Goal: Information Seeking & Learning: Learn about a topic

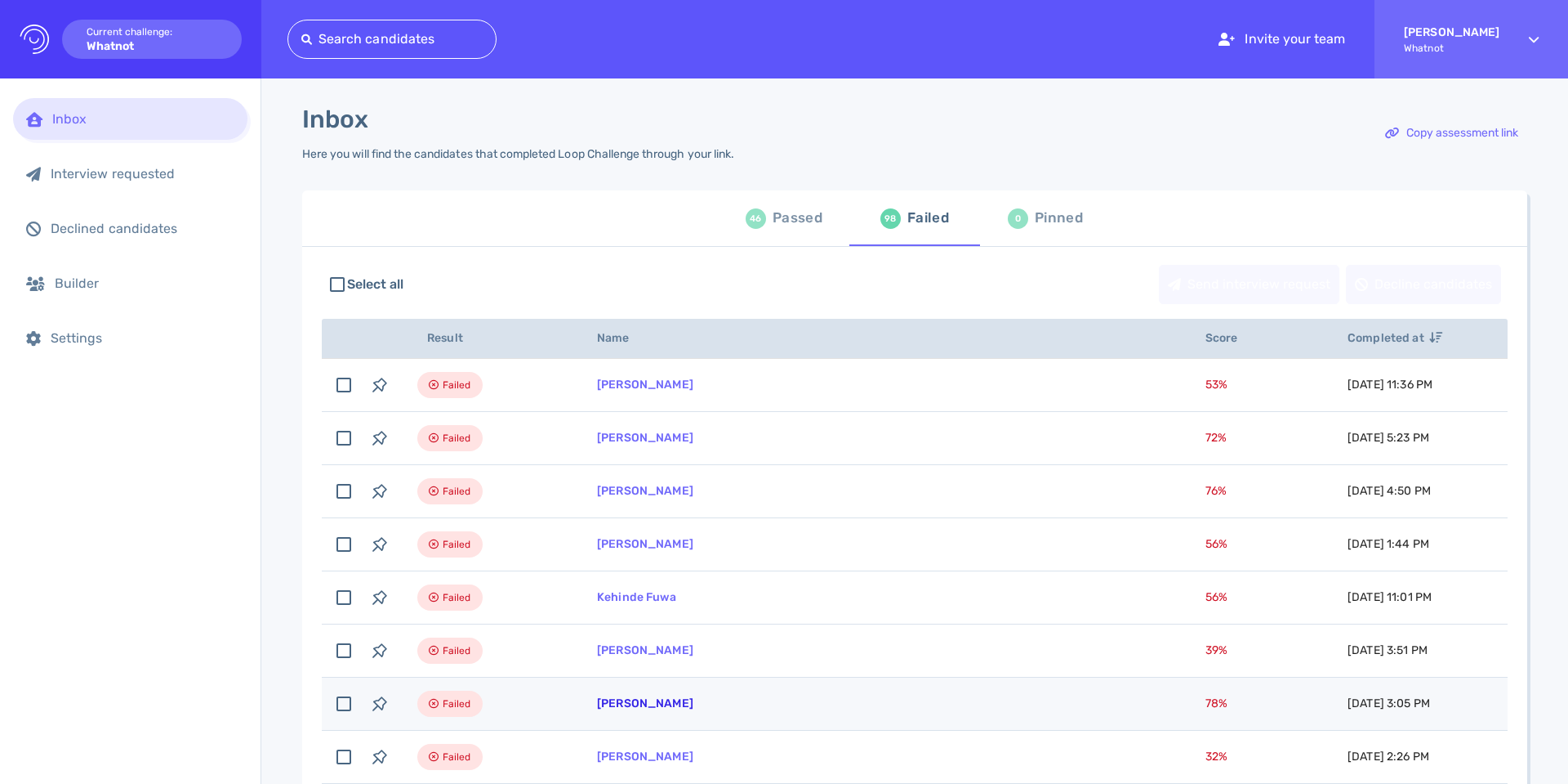
click at [634, 708] on link "[PERSON_NAME]" at bounding box center [644, 702] width 96 height 13
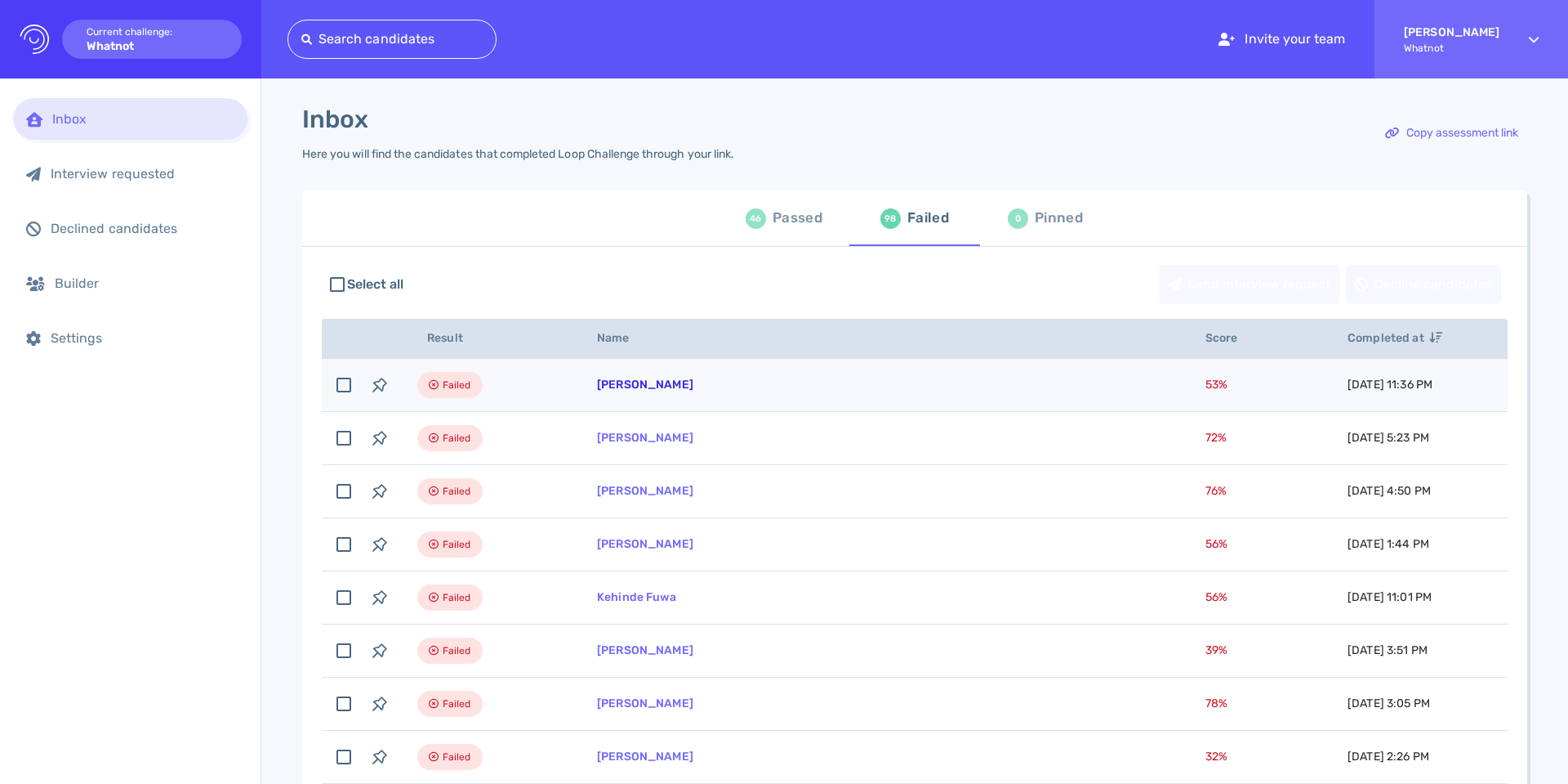
click at [623, 389] on link "krystel rodgers" at bounding box center [644, 384] width 96 height 13
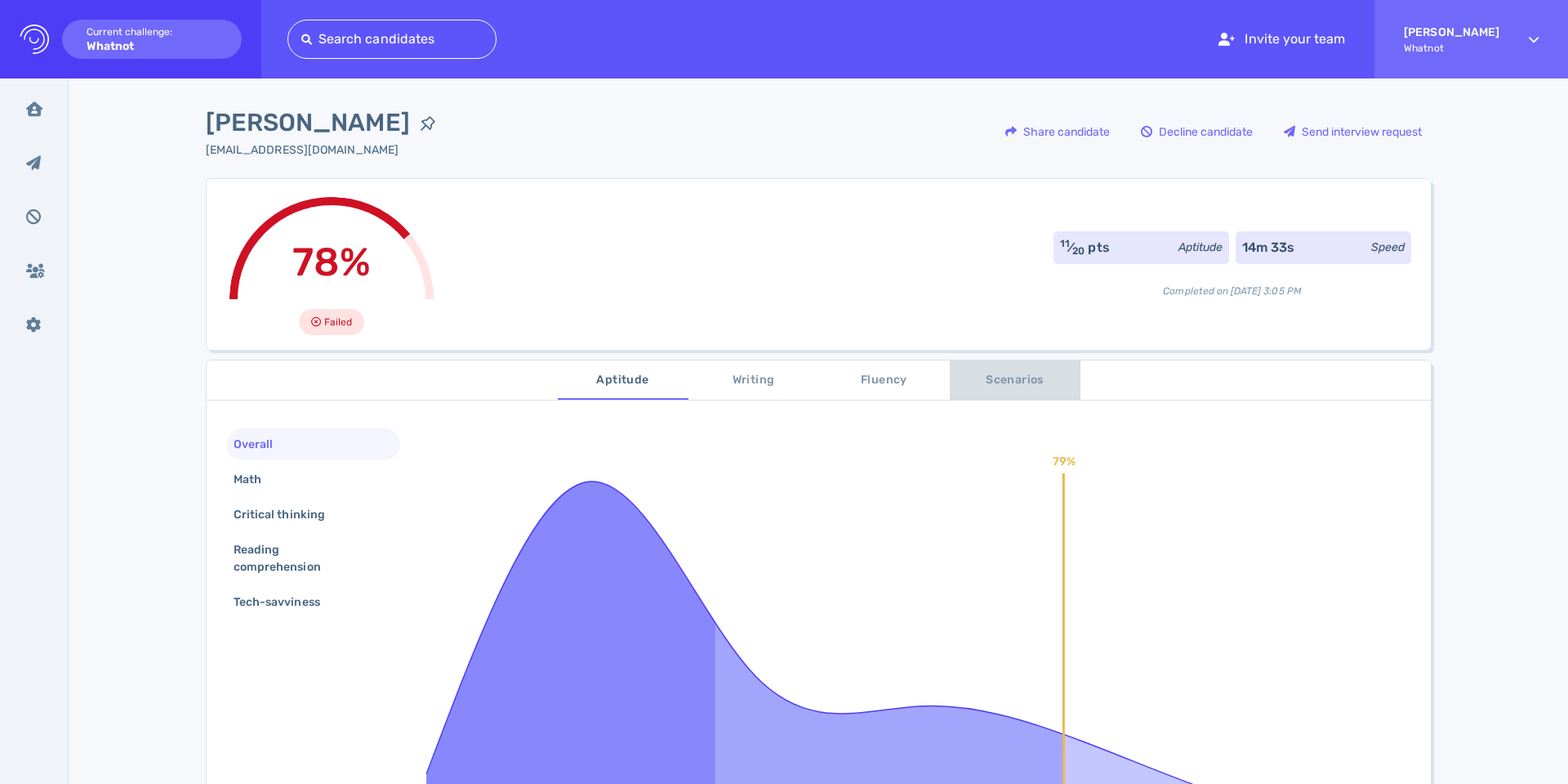
click at [1012, 371] on span "Scenarios" at bounding box center [1015, 380] width 111 height 21
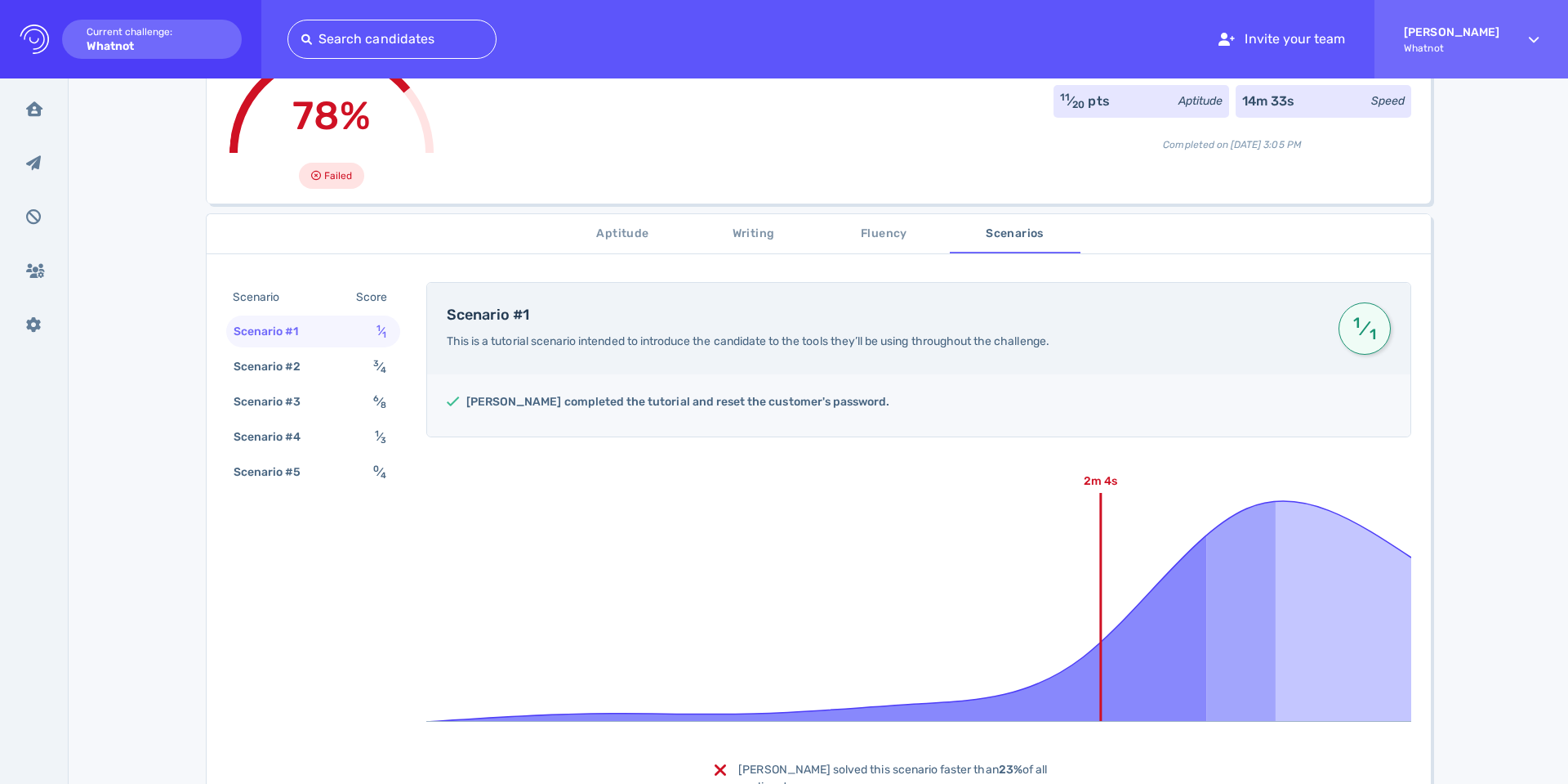
scroll to position [161, 0]
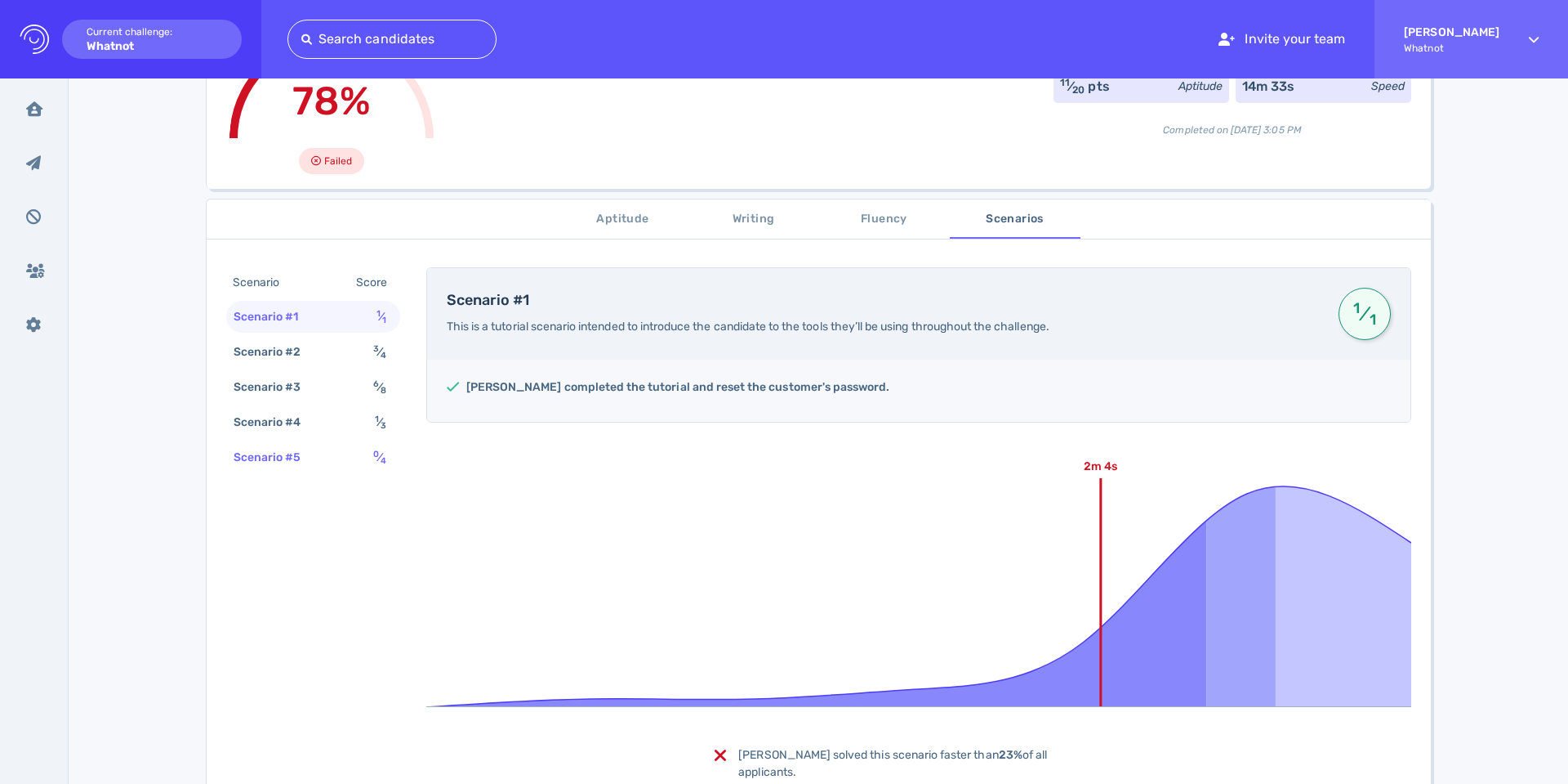
click at [291, 464] on div "Scenario #5" at bounding box center [275, 457] width 91 height 23
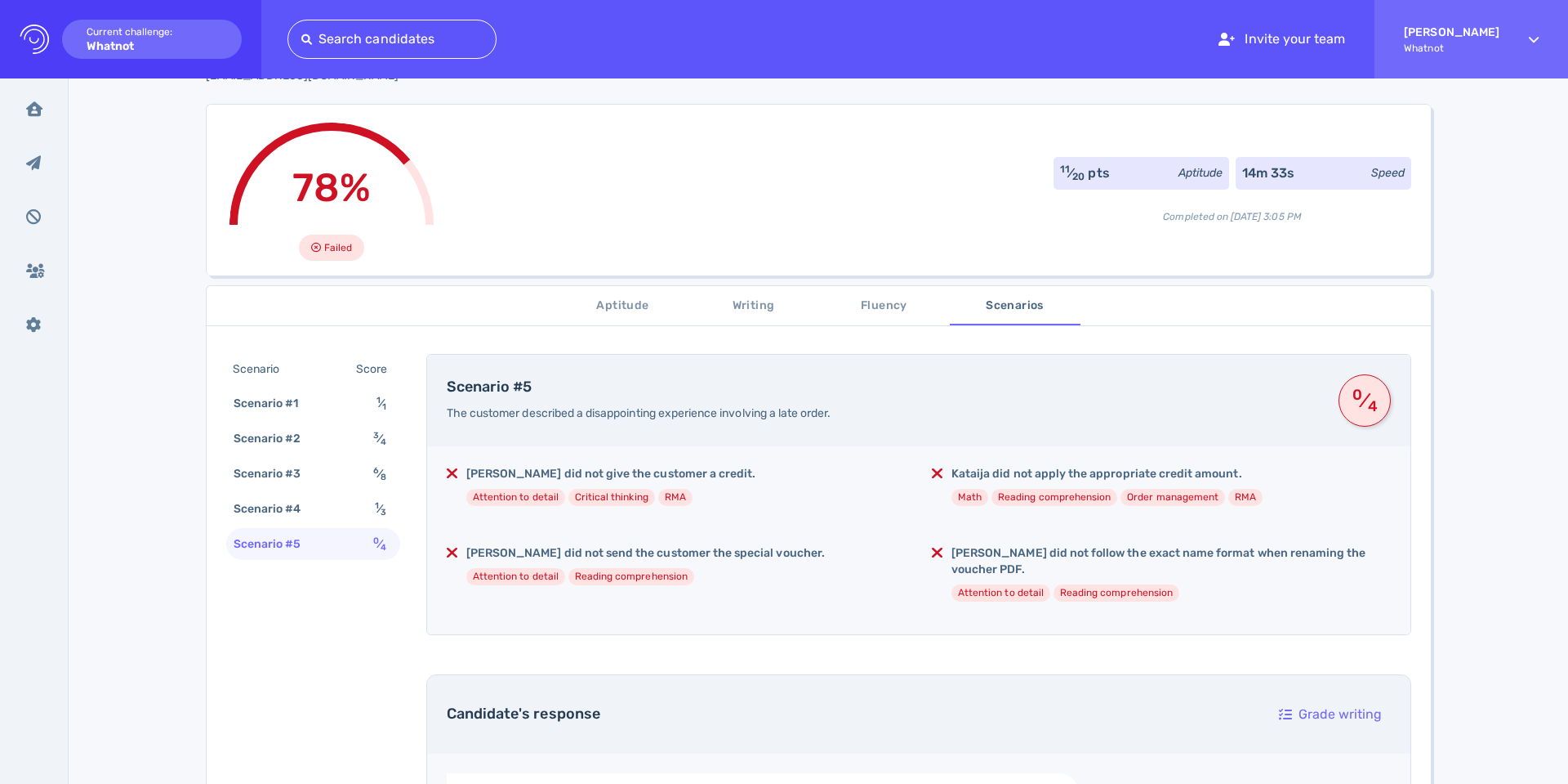
scroll to position [94, 0]
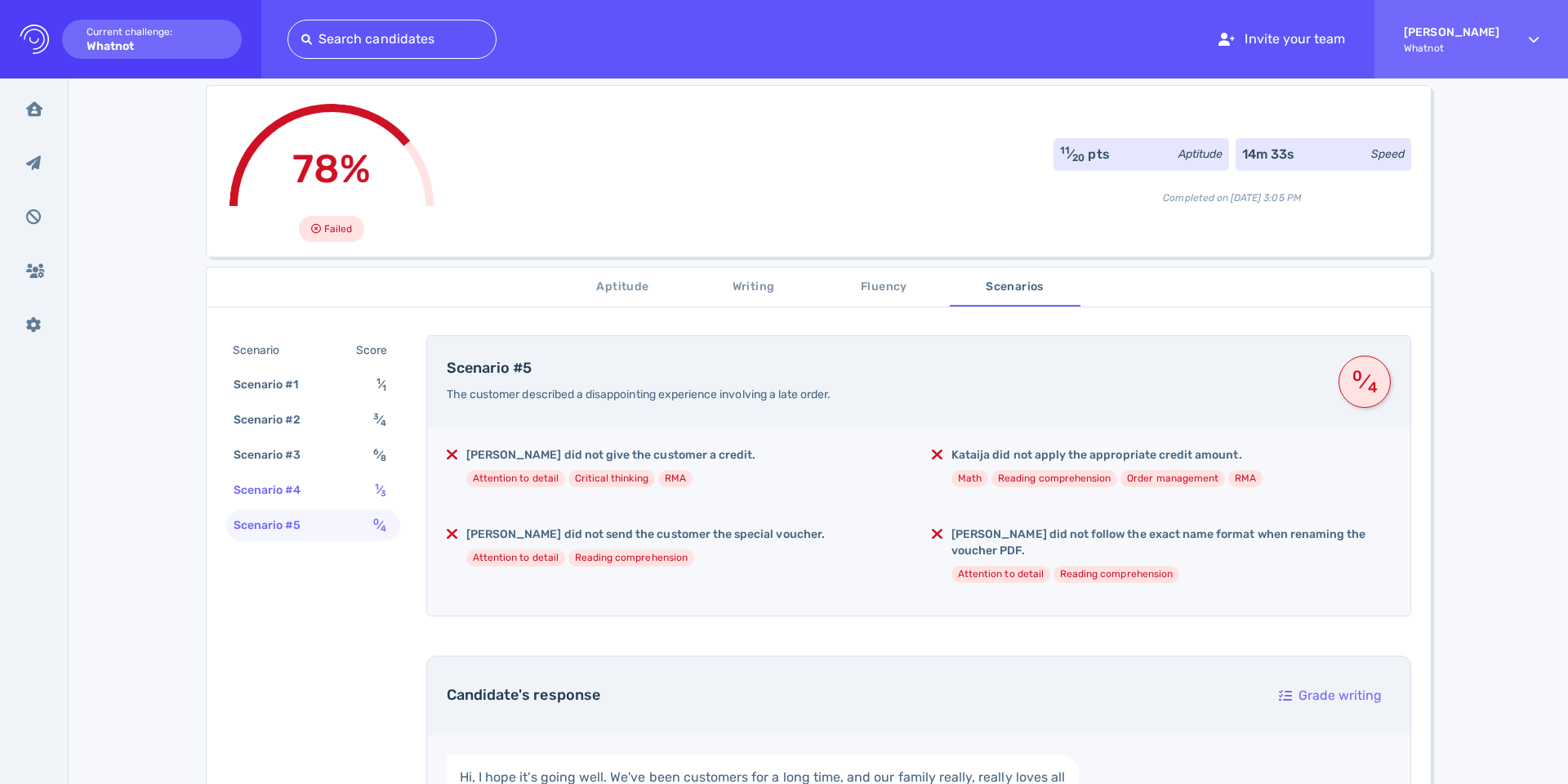
click at [341, 481] on div "Scenario #4 1 ⁄ 3" at bounding box center [314, 489] width 174 height 31
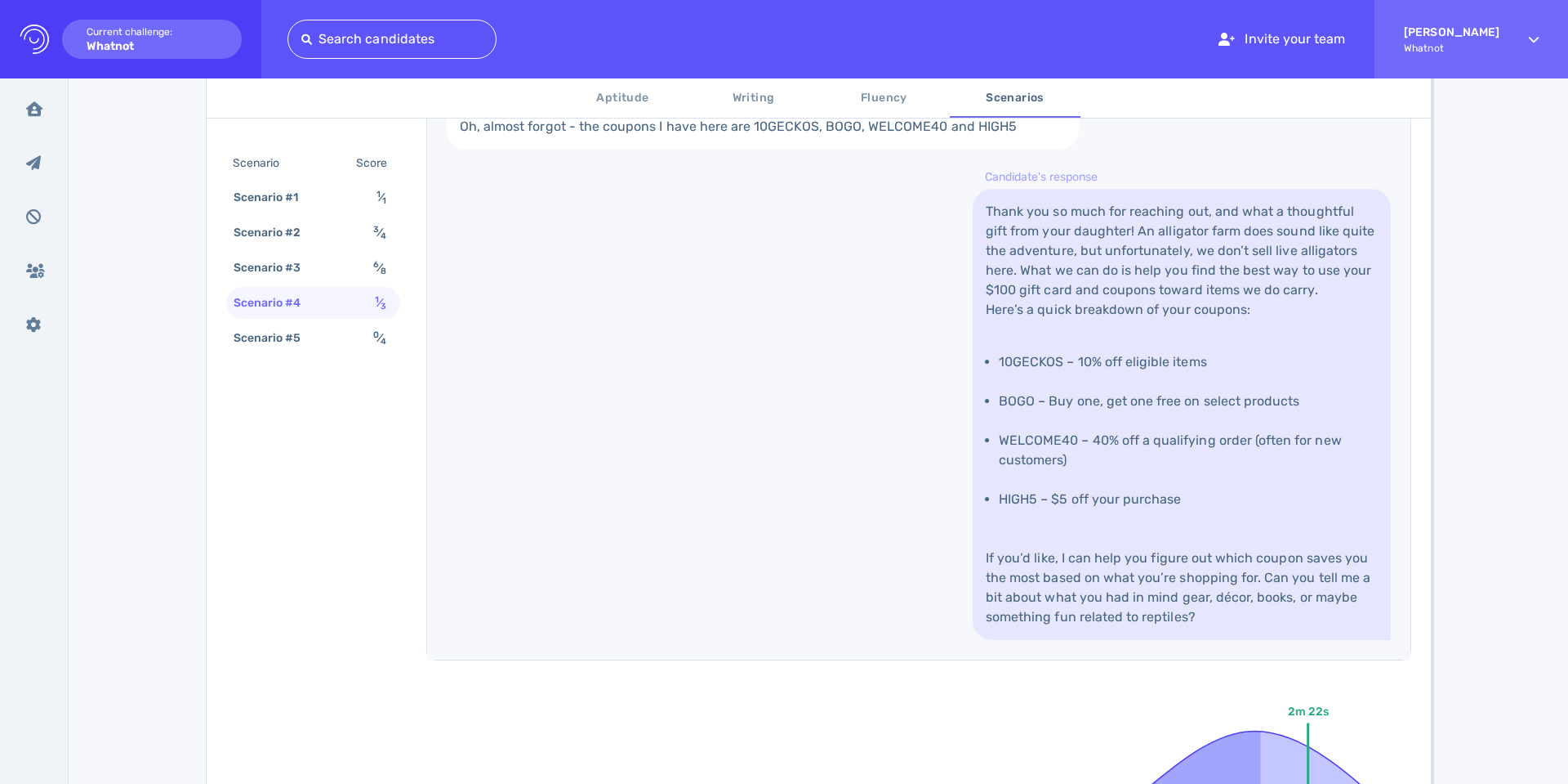
scroll to position [915, 0]
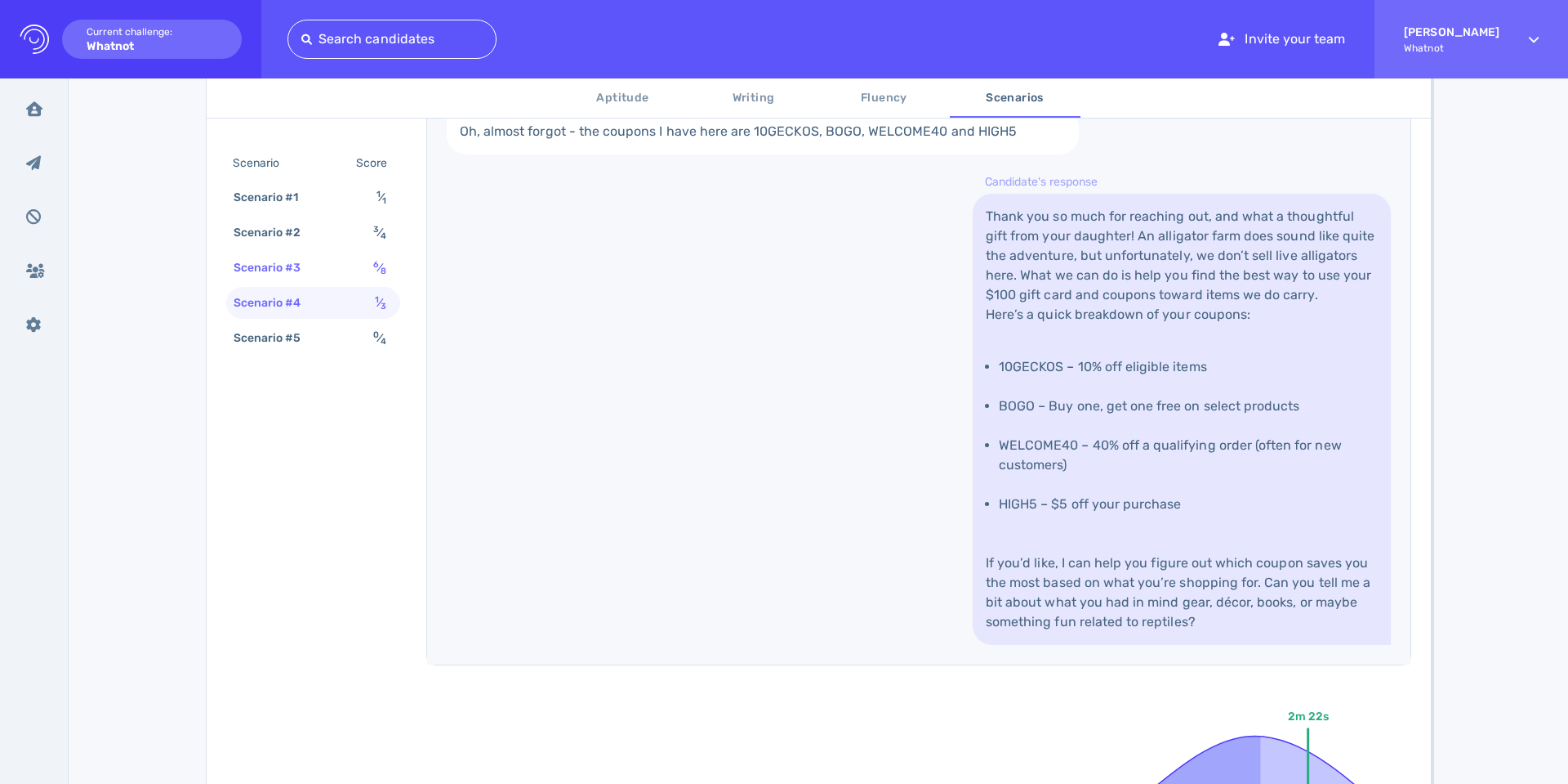
click at [345, 264] on div "Scenario #3 6 ⁄ 8" at bounding box center [314, 267] width 174 height 31
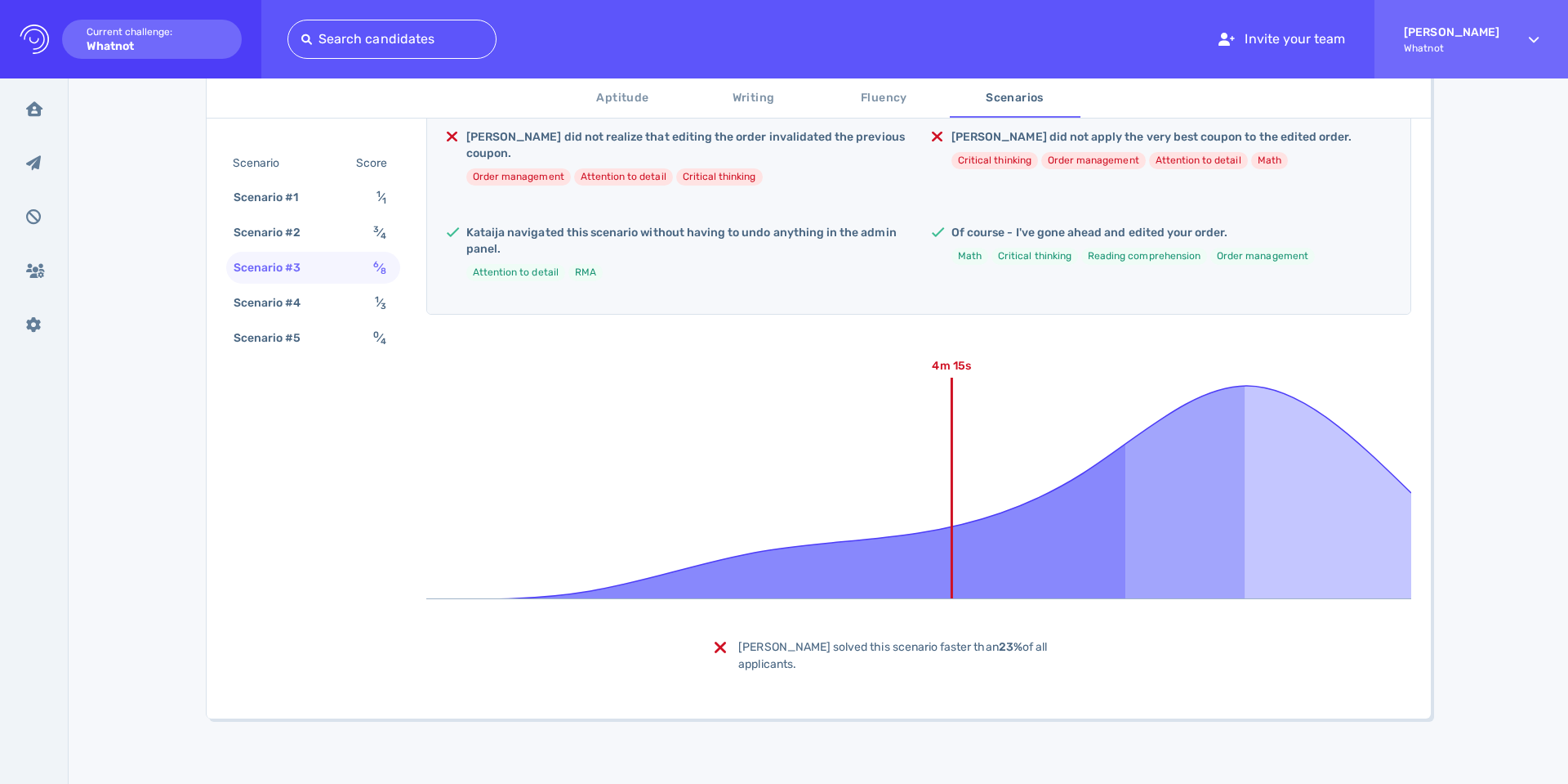
scroll to position [553, 0]
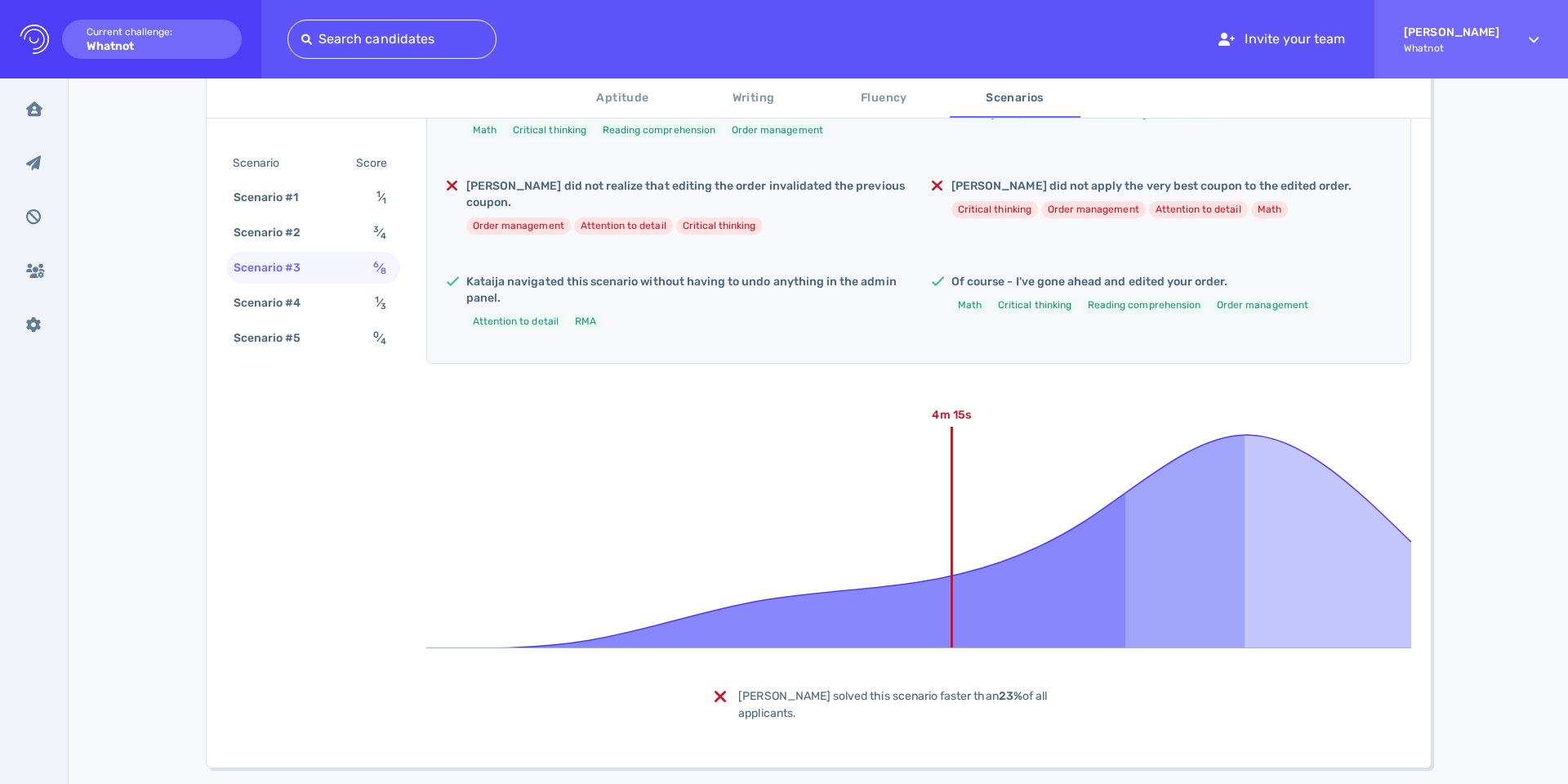
click at [345, 264] on div "Scenario #3 6 ⁄ 8" at bounding box center [314, 267] width 174 height 31
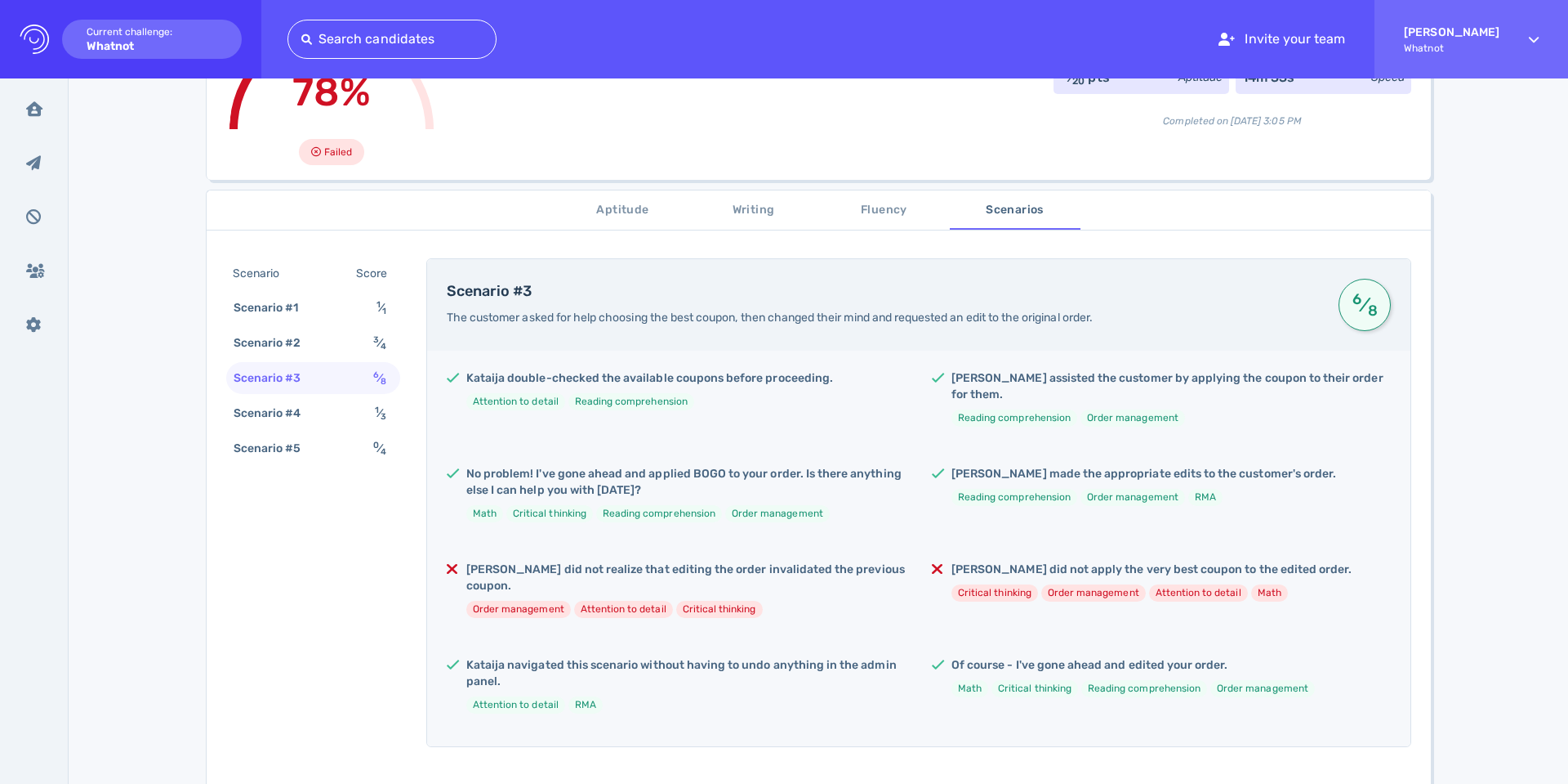
scroll to position [159, 0]
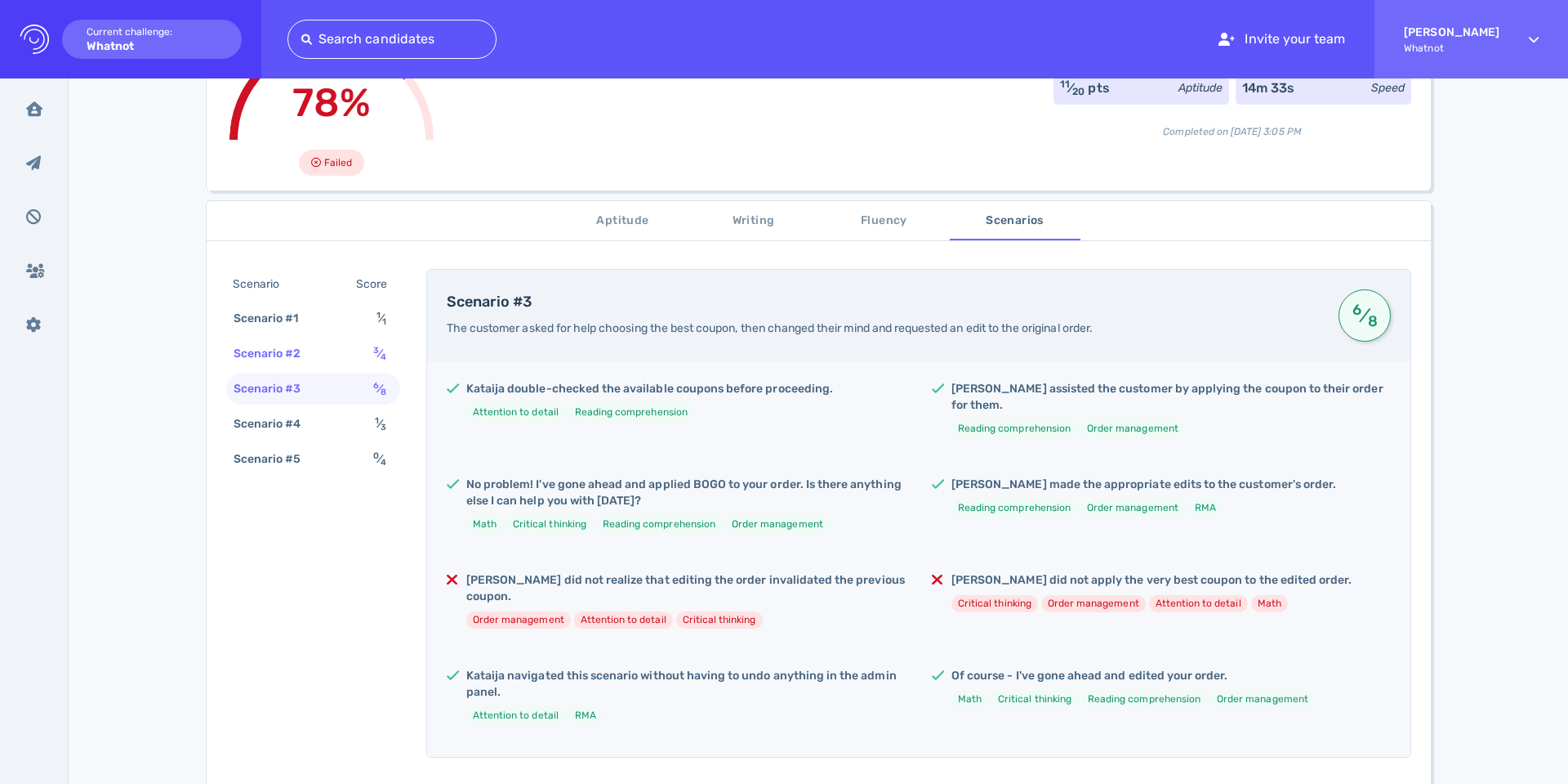
click at [251, 352] on div "Scenario #2" at bounding box center [275, 353] width 91 height 23
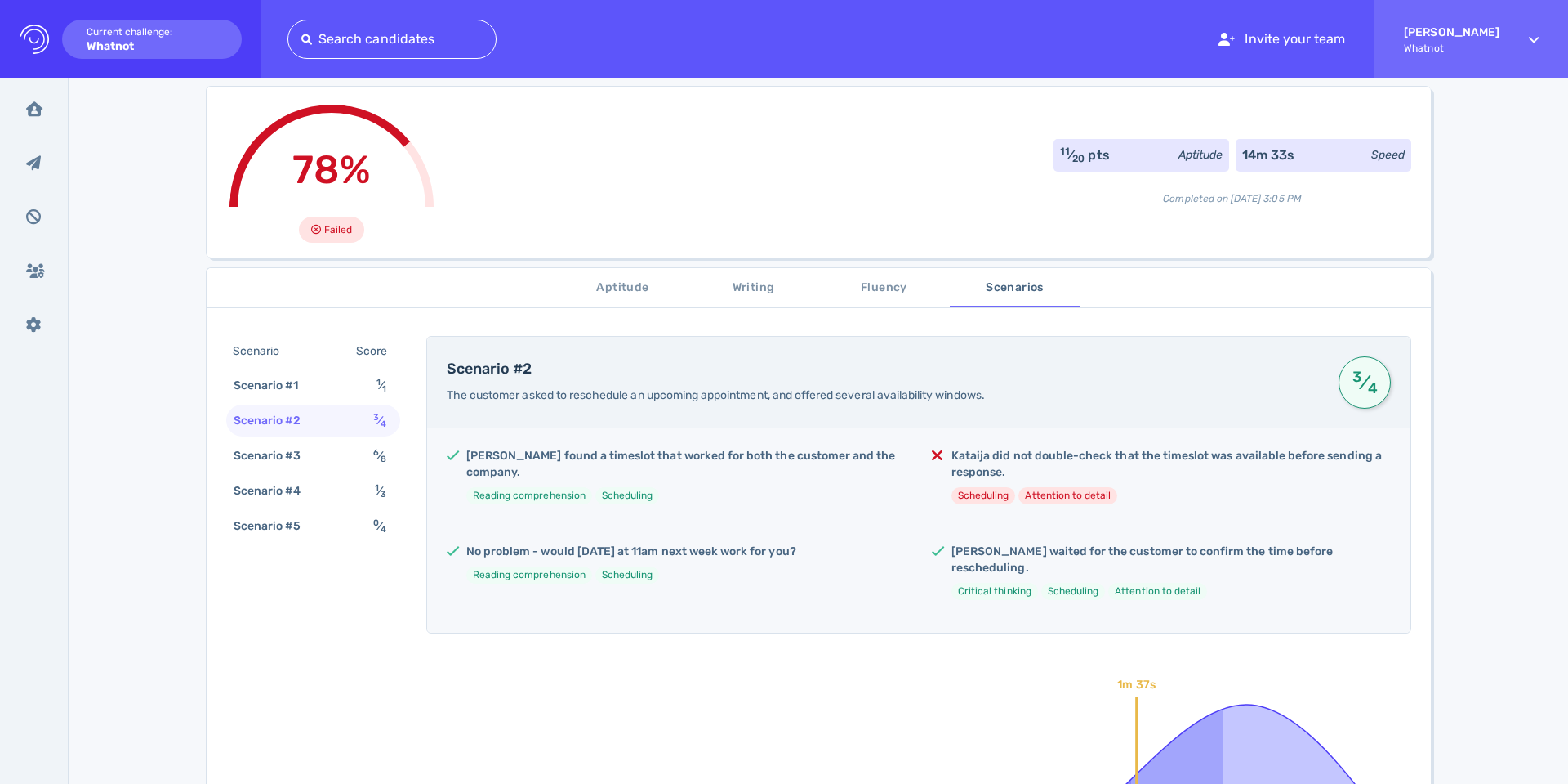
scroll to position [81, 0]
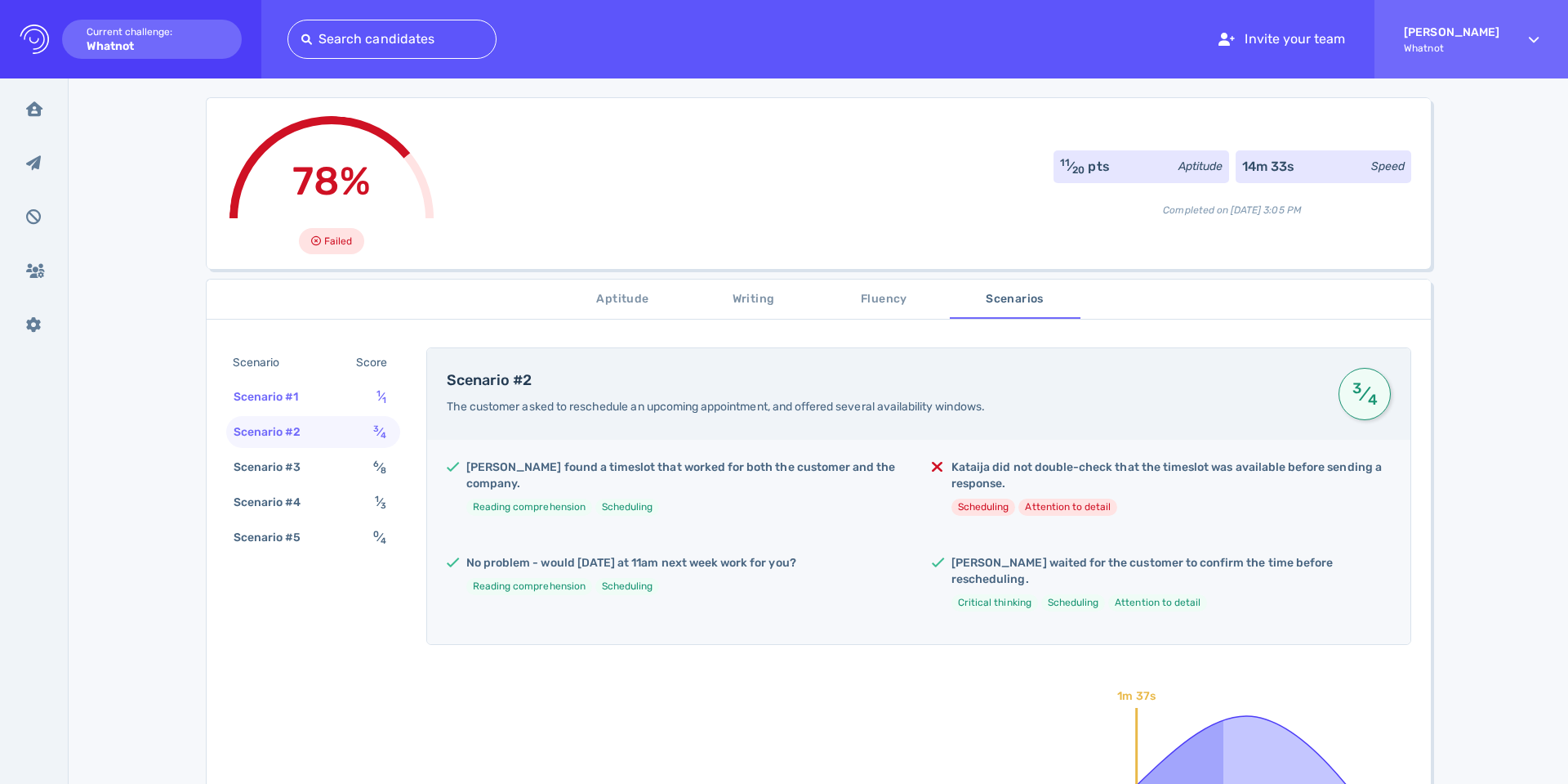
click at [321, 390] on div "Scenario #1 1 ⁄ 1" at bounding box center [314, 396] width 174 height 31
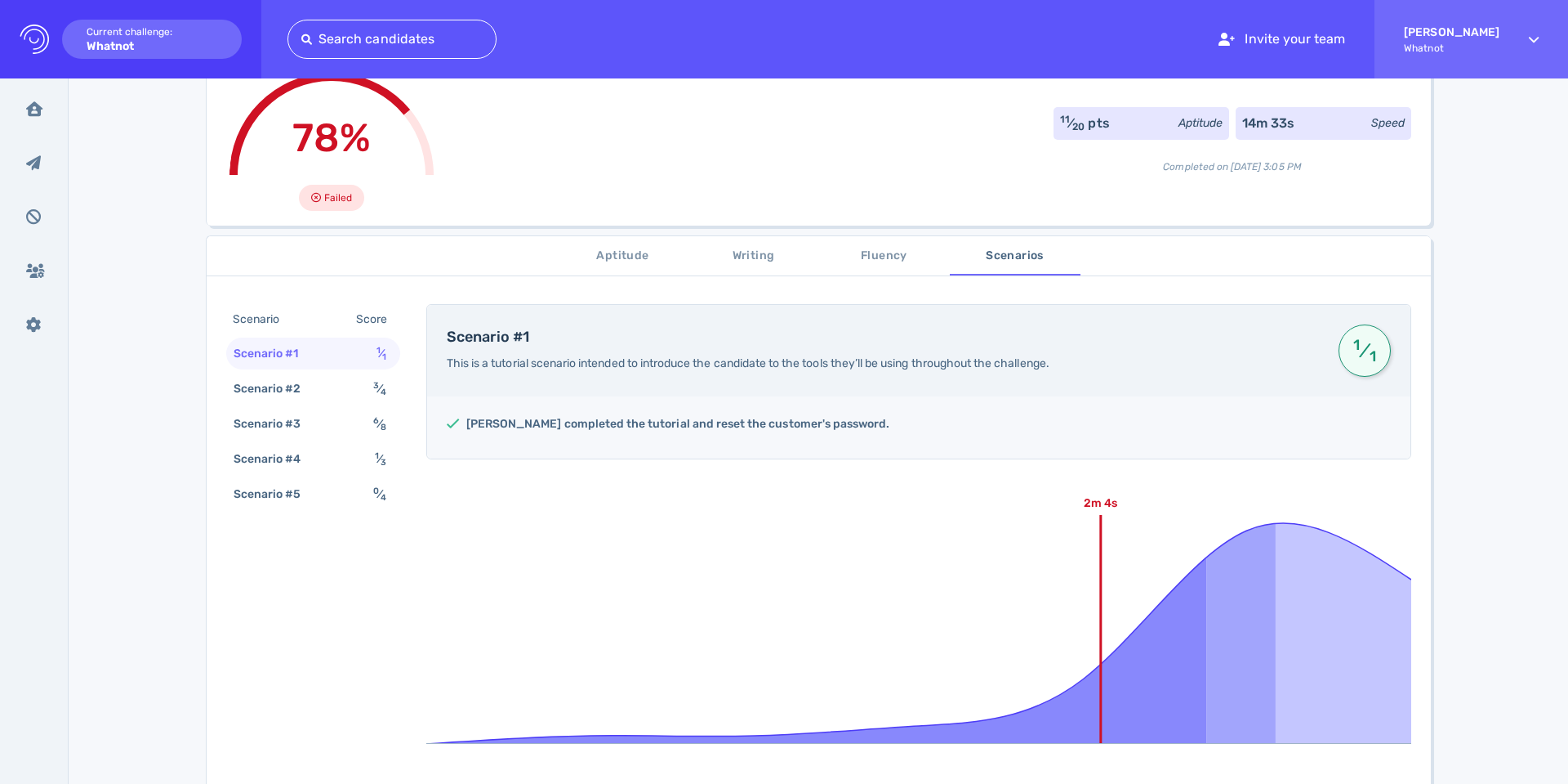
scroll to position [0, 0]
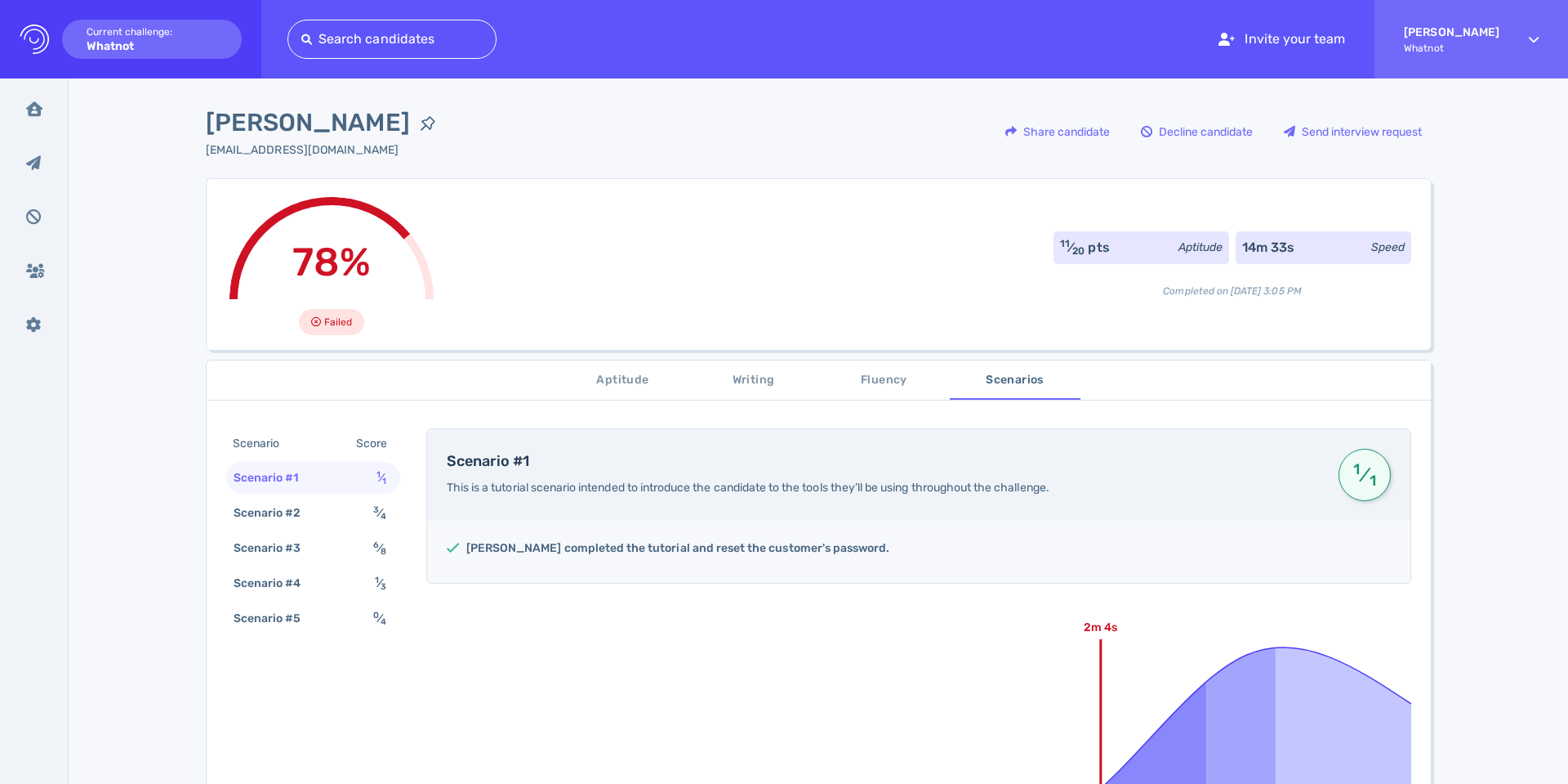
click at [633, 379] on span "Aptitude" at bounding box center [624, 380] width 111 height 21
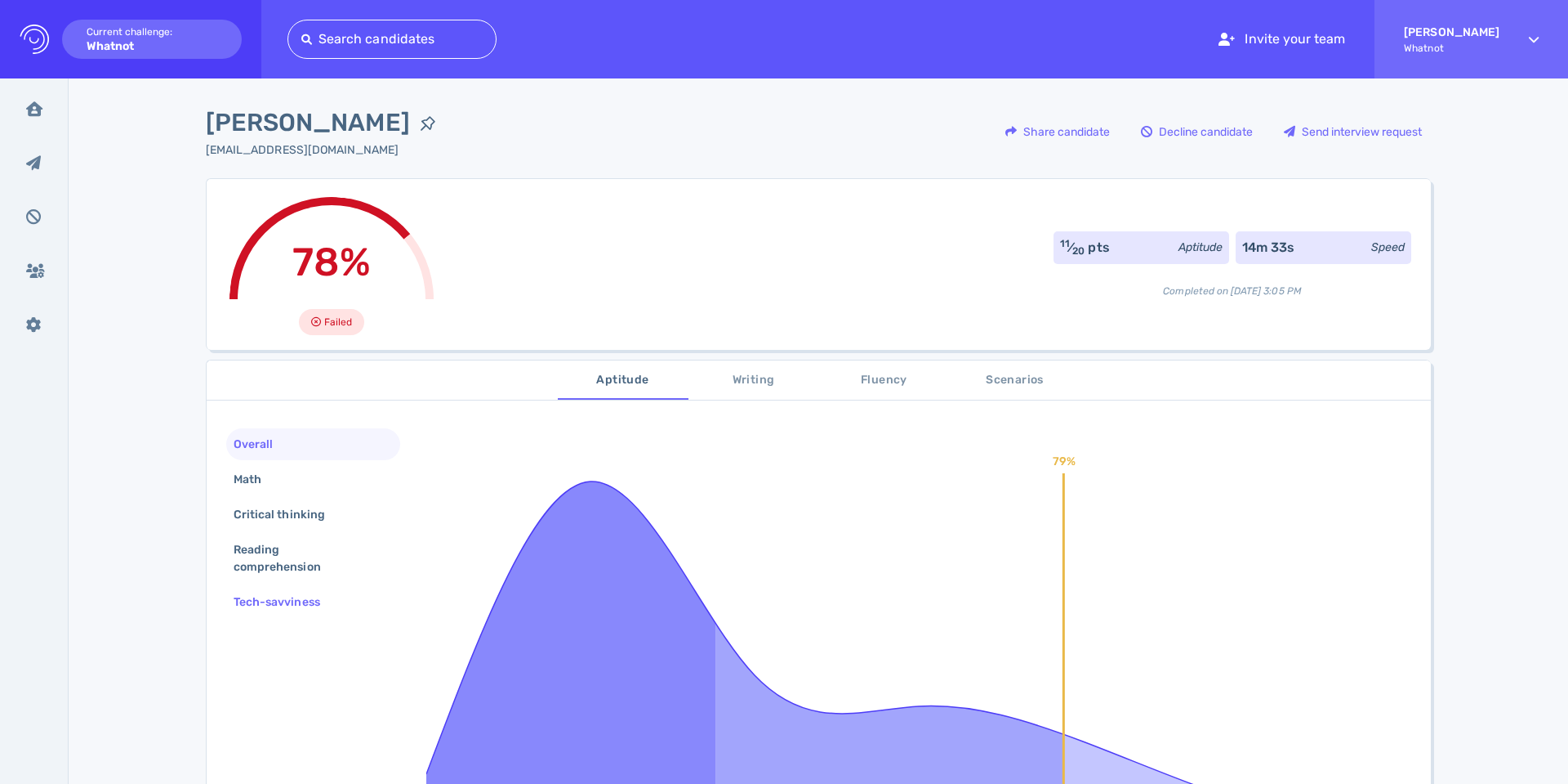
click at [282, 601] on div "Tech-savviness" at bounding box center [285, 601] width 110 height 23
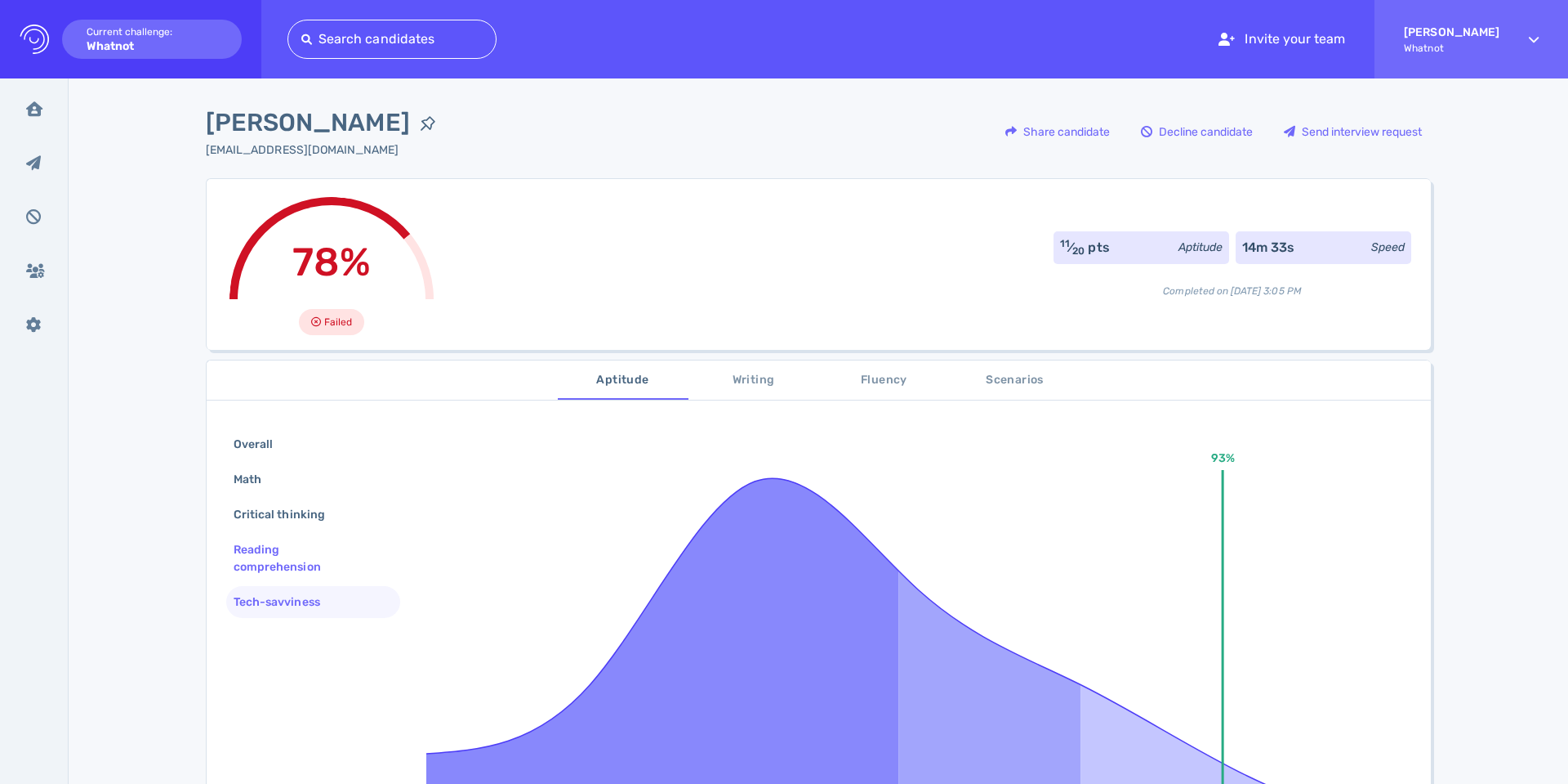
click at [284, 558] on div "Reading comprehension" at bounding box center [306, 557] width 153 height 40
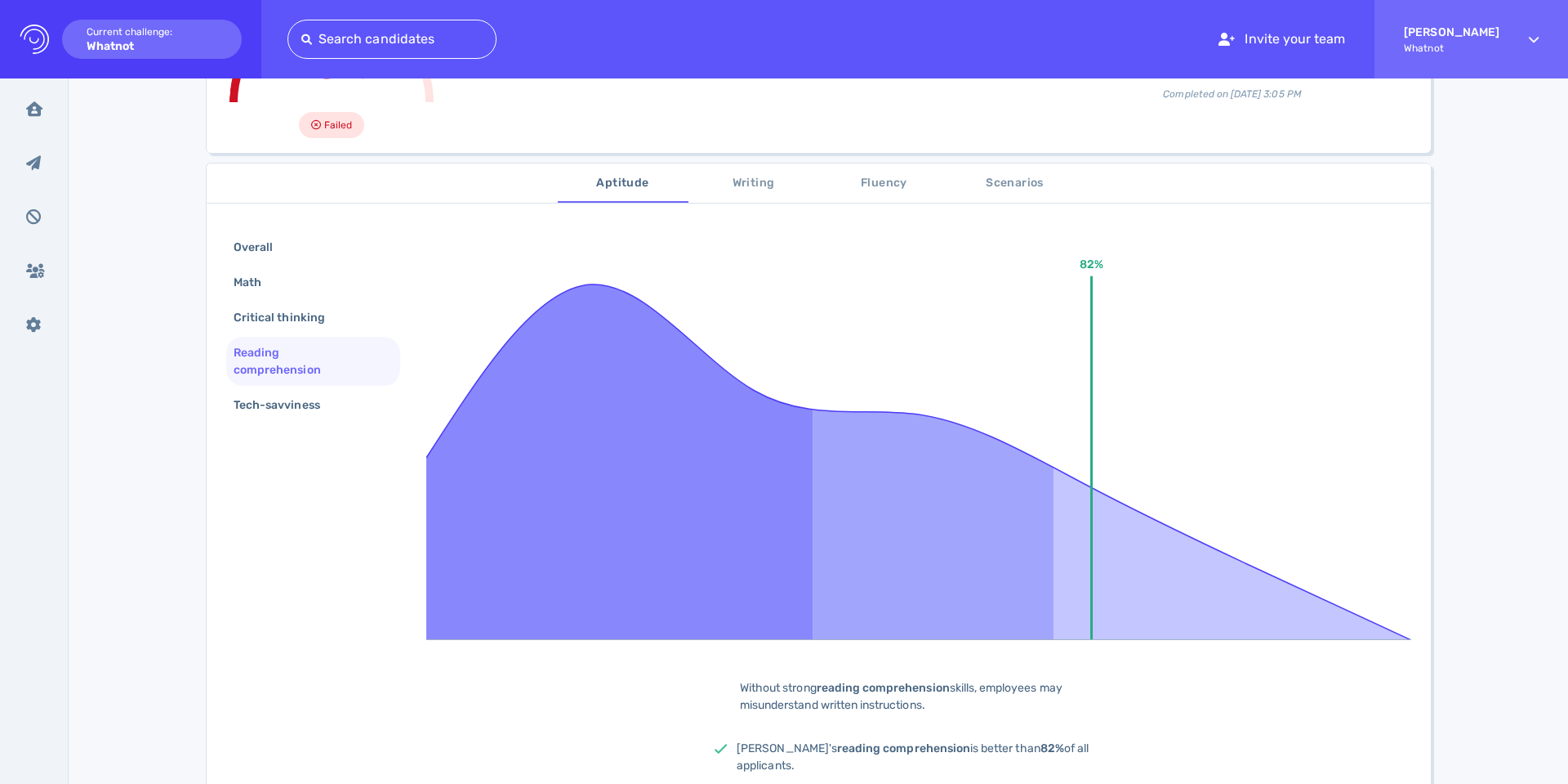
scroll to position [193, 0]
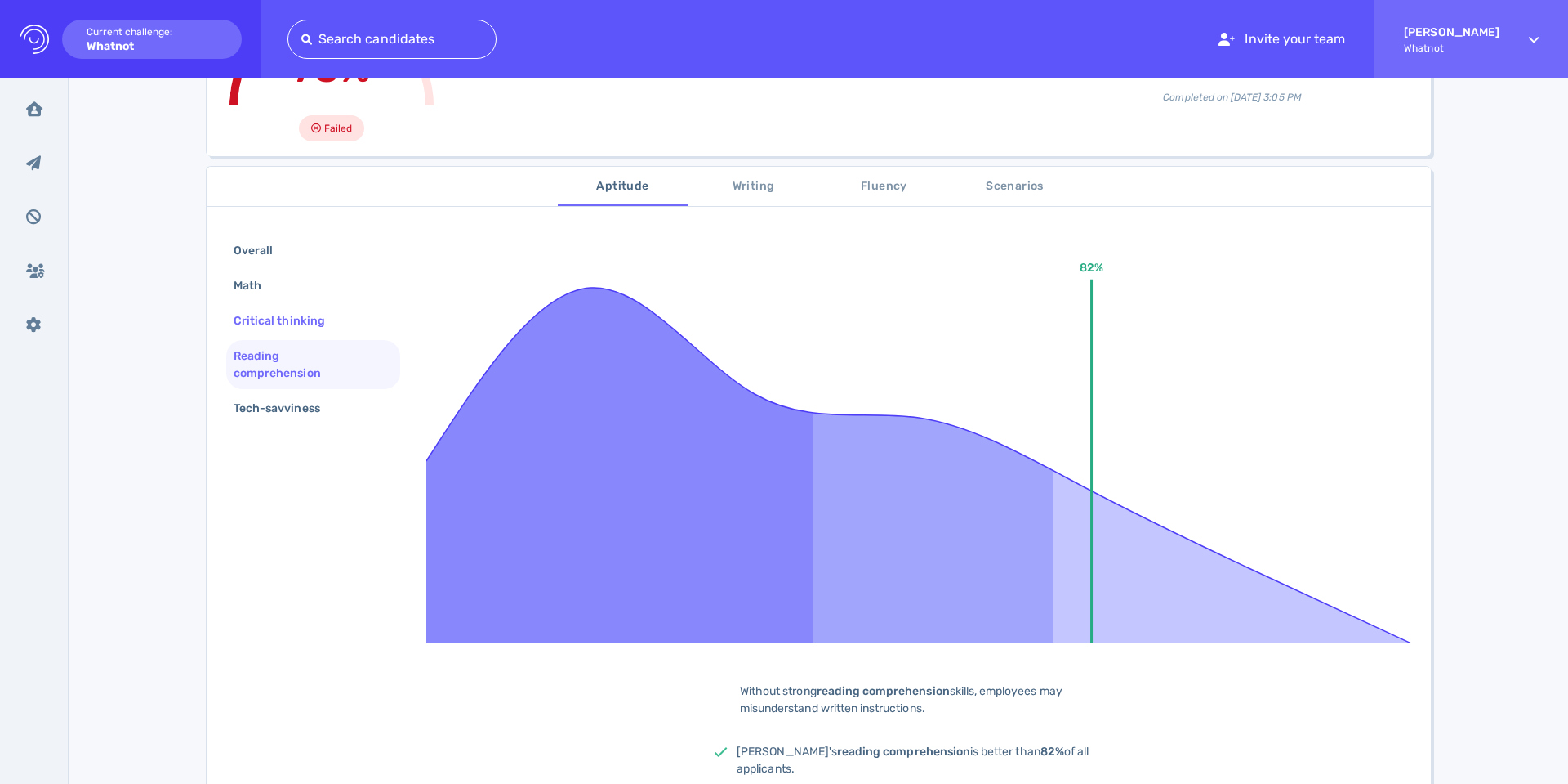
click at [270, 323] on div "Critical thinking" at bounding box center [287, 321] width 114 height 23
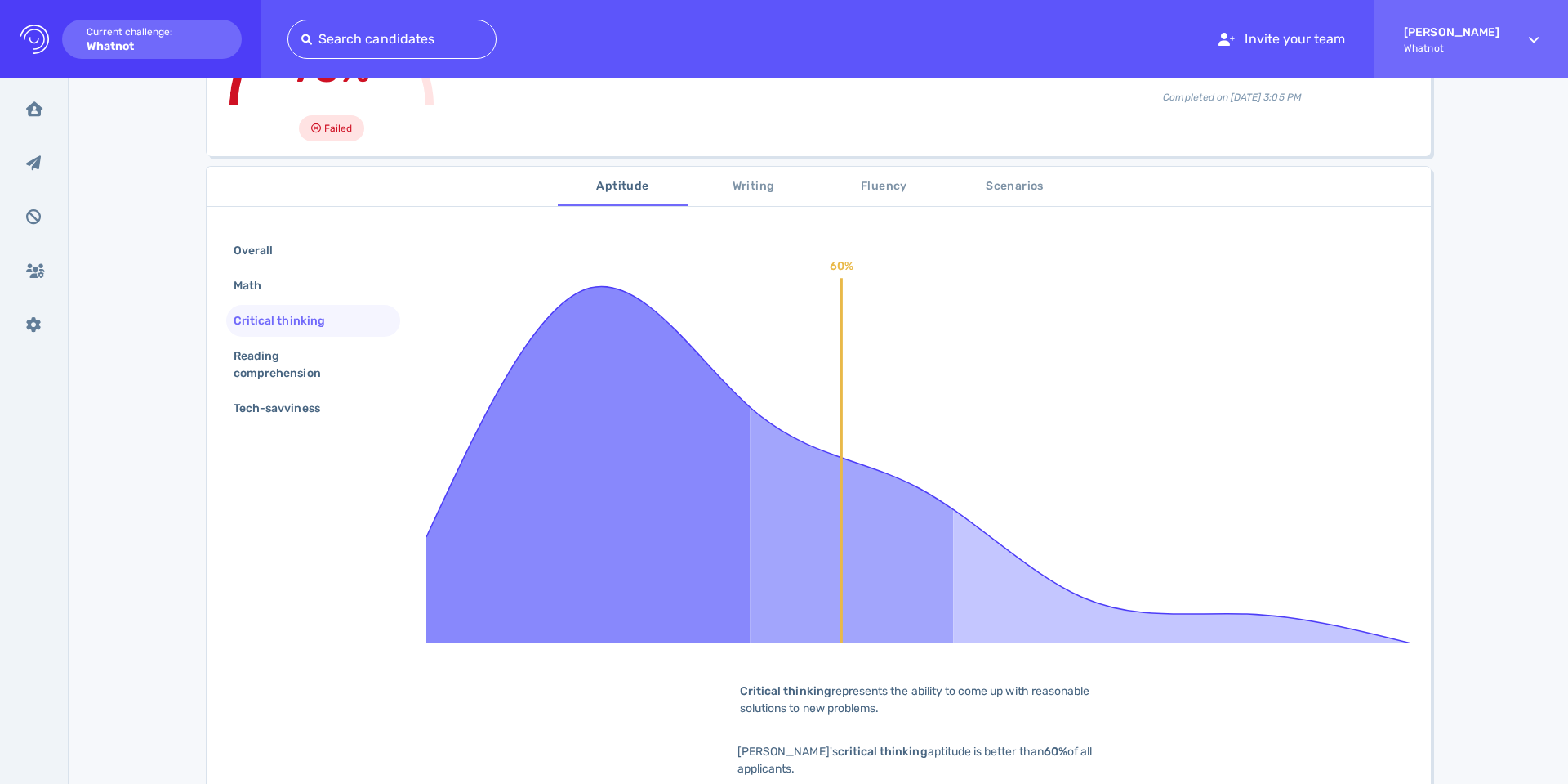
scroll to position [298, 0]
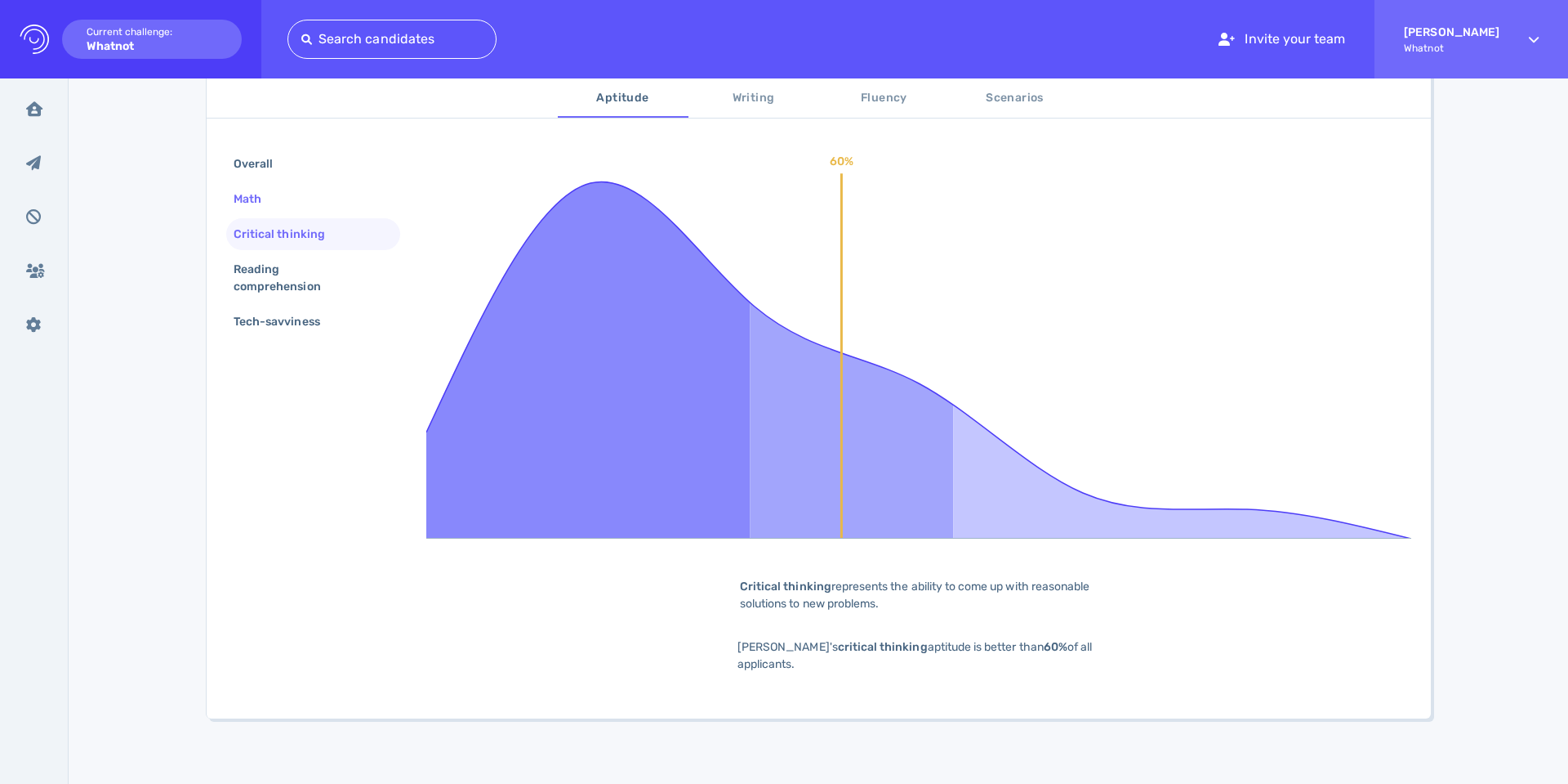
click at [259, 201] on div "Math" at bounding box center [255, 199] width 50 height 23
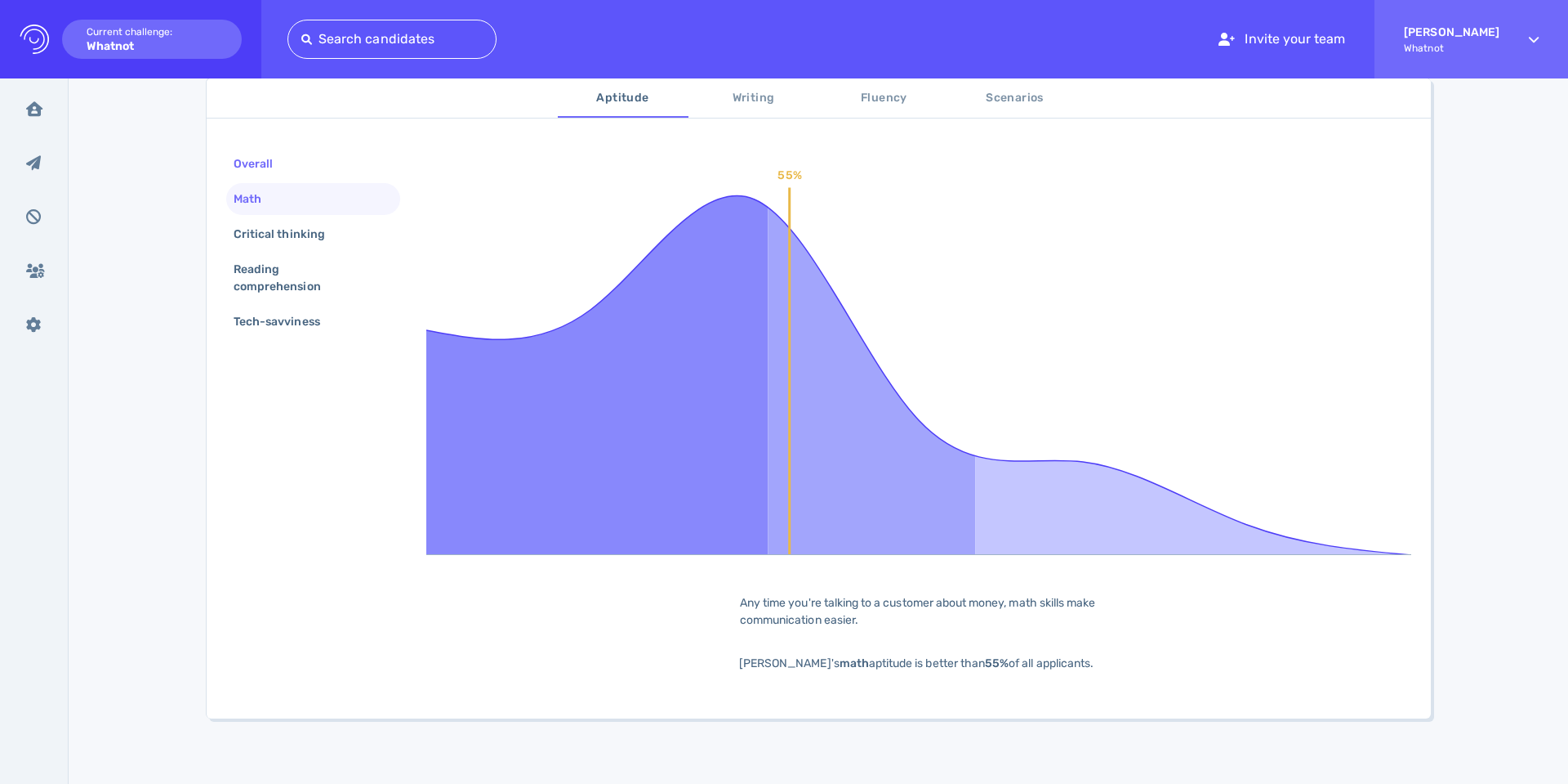
click at [255, 178] on div "Overall" at bounding box center [314, 163] width 174 height 31
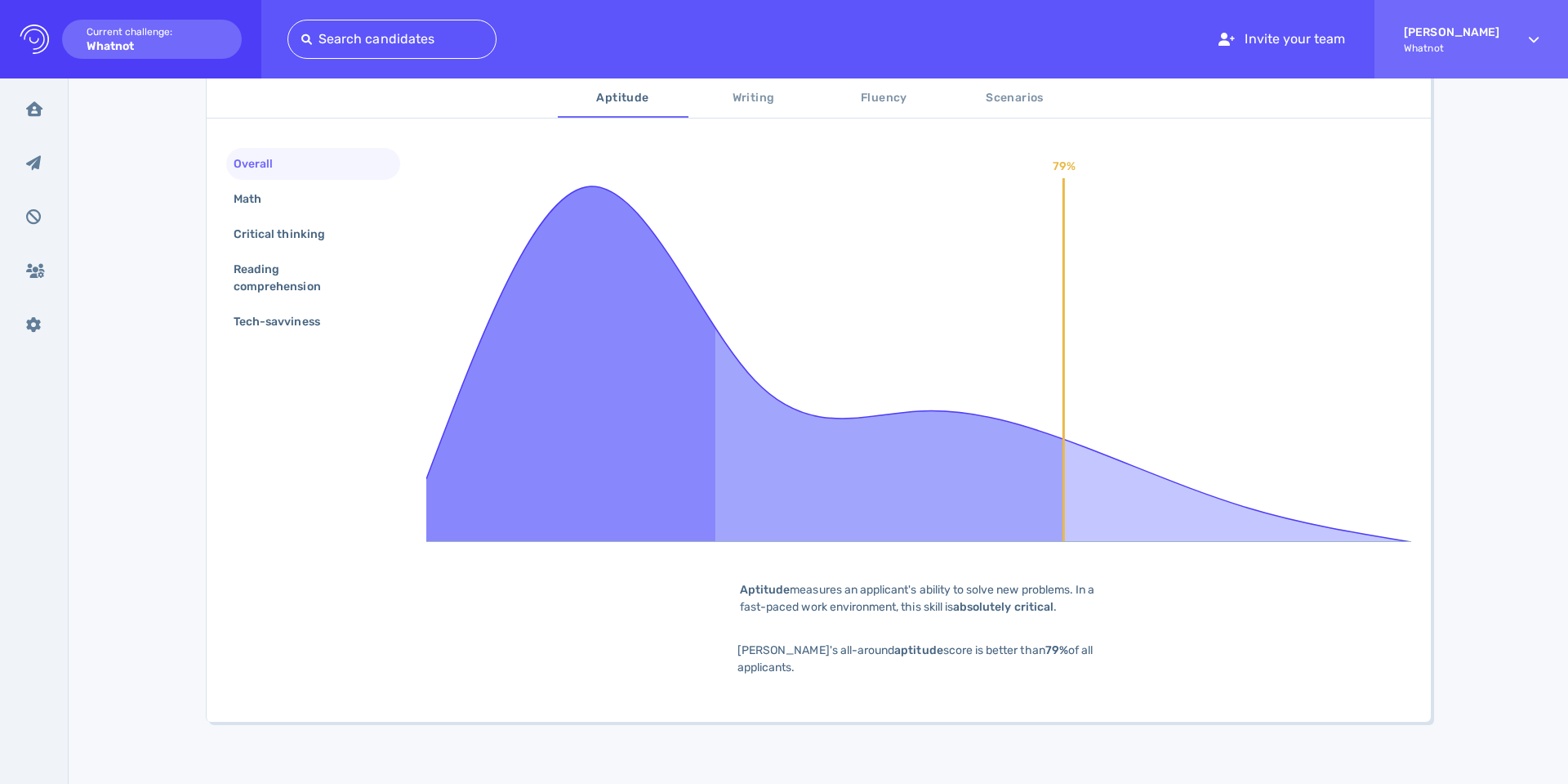
scroll to position [0, 0]
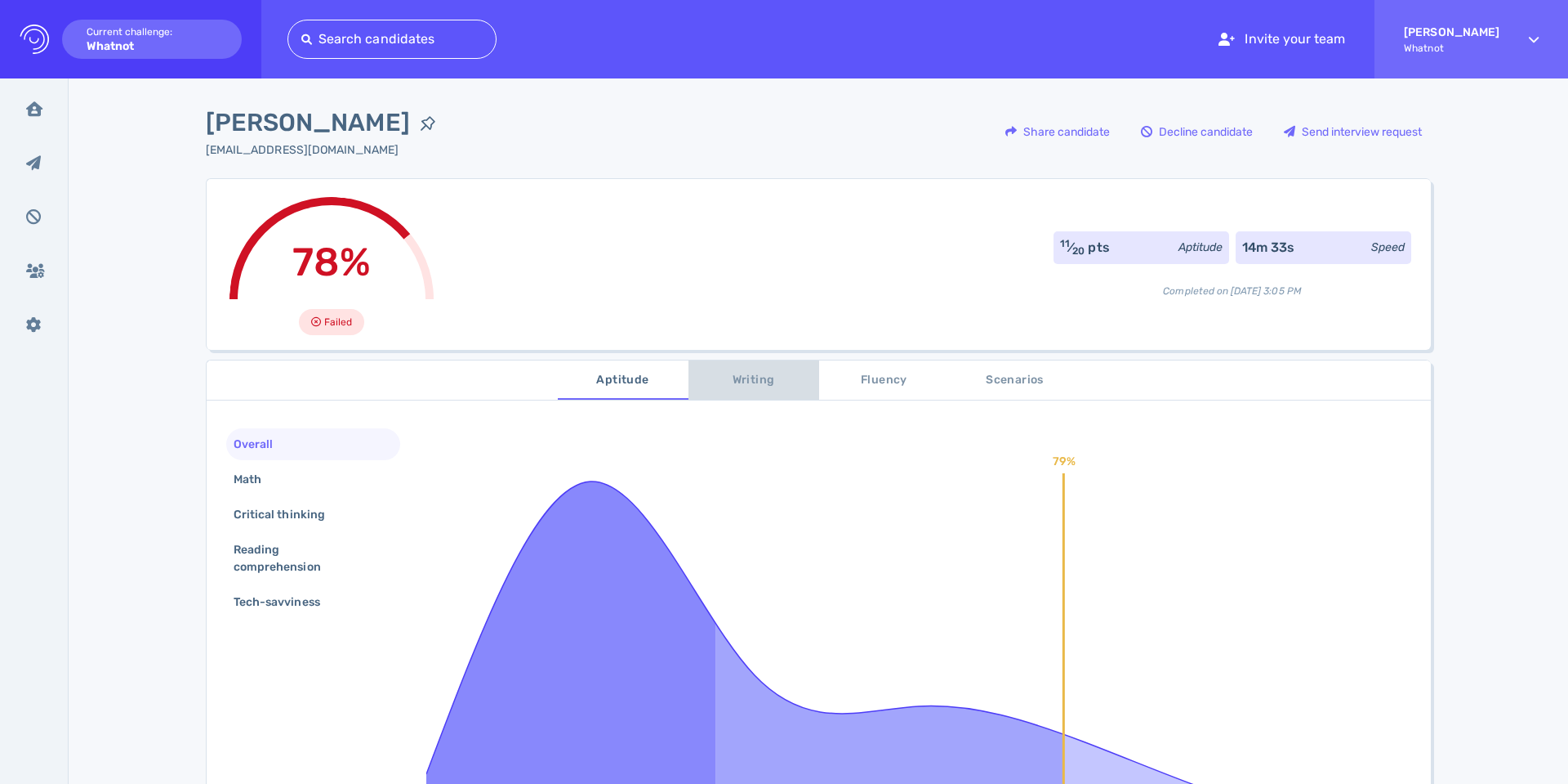
click at [744, 381] on span "Writing" at bounding box center [754, 380] width 111 height 21
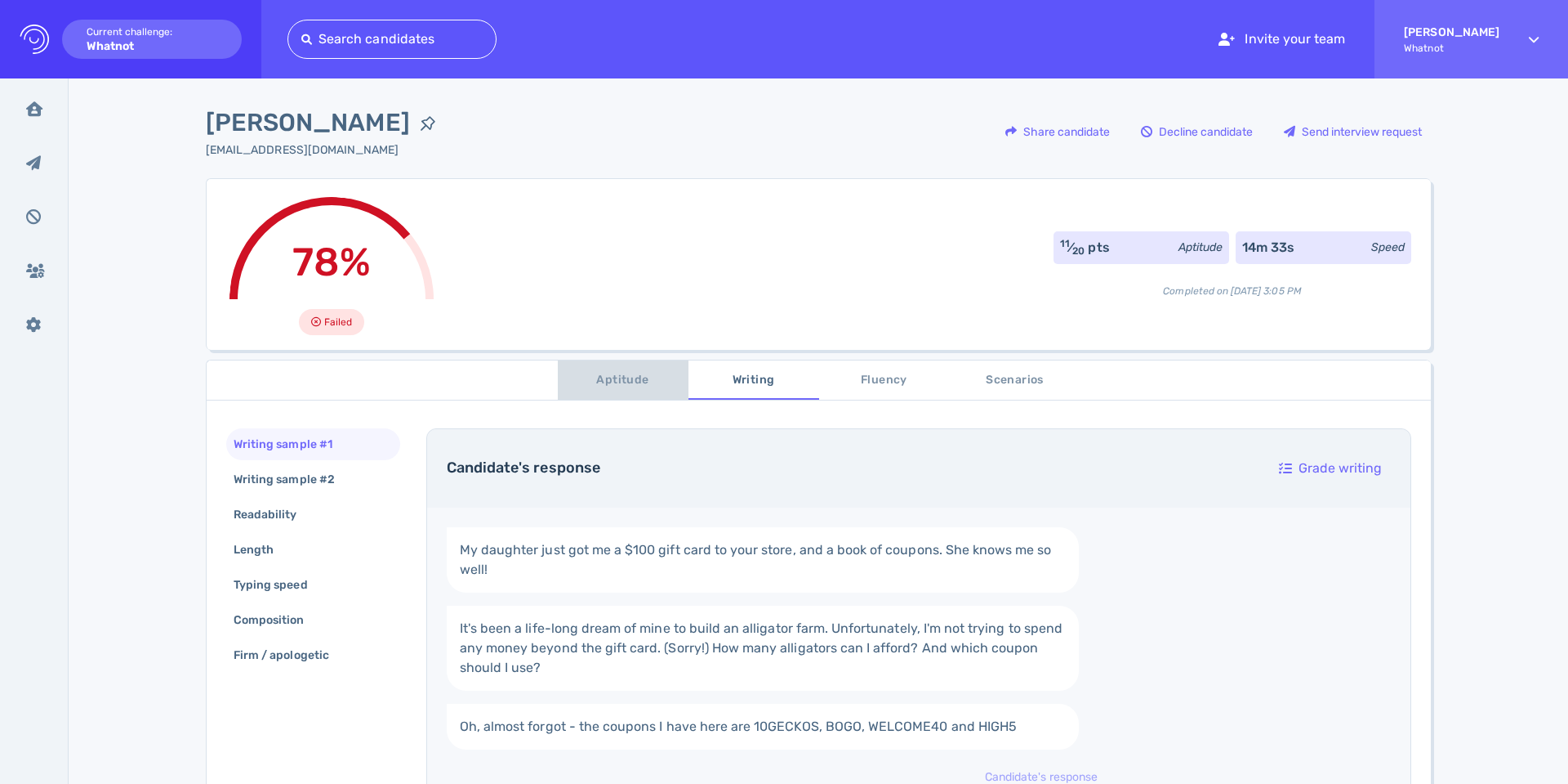
click at [611, 388] on span "Aptitude" at bounding box center [624, 380] width 111 height 21
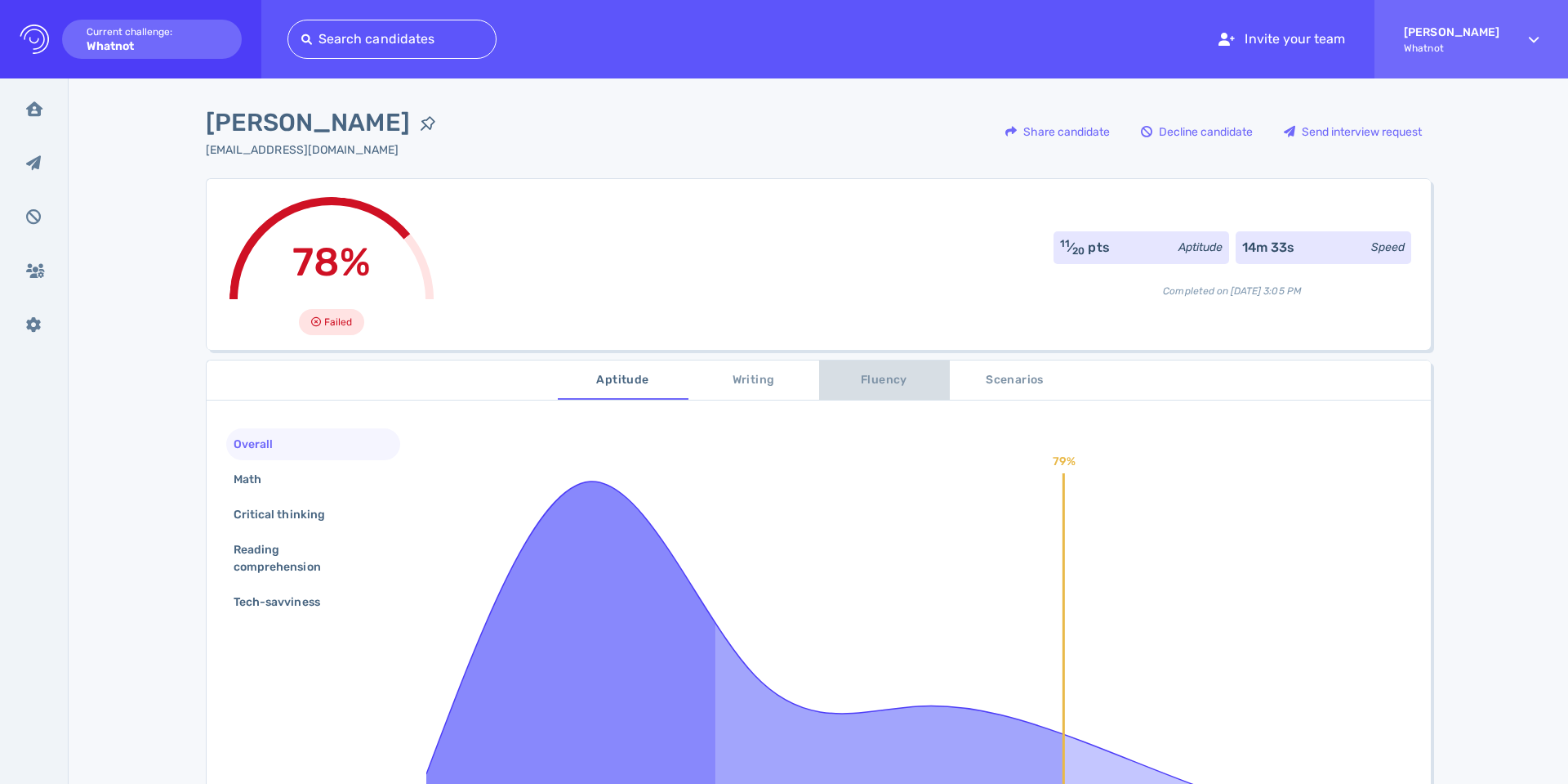
click at [882, 369] on button "Fluency" at bounding box center [884, 380] width 130 height 40
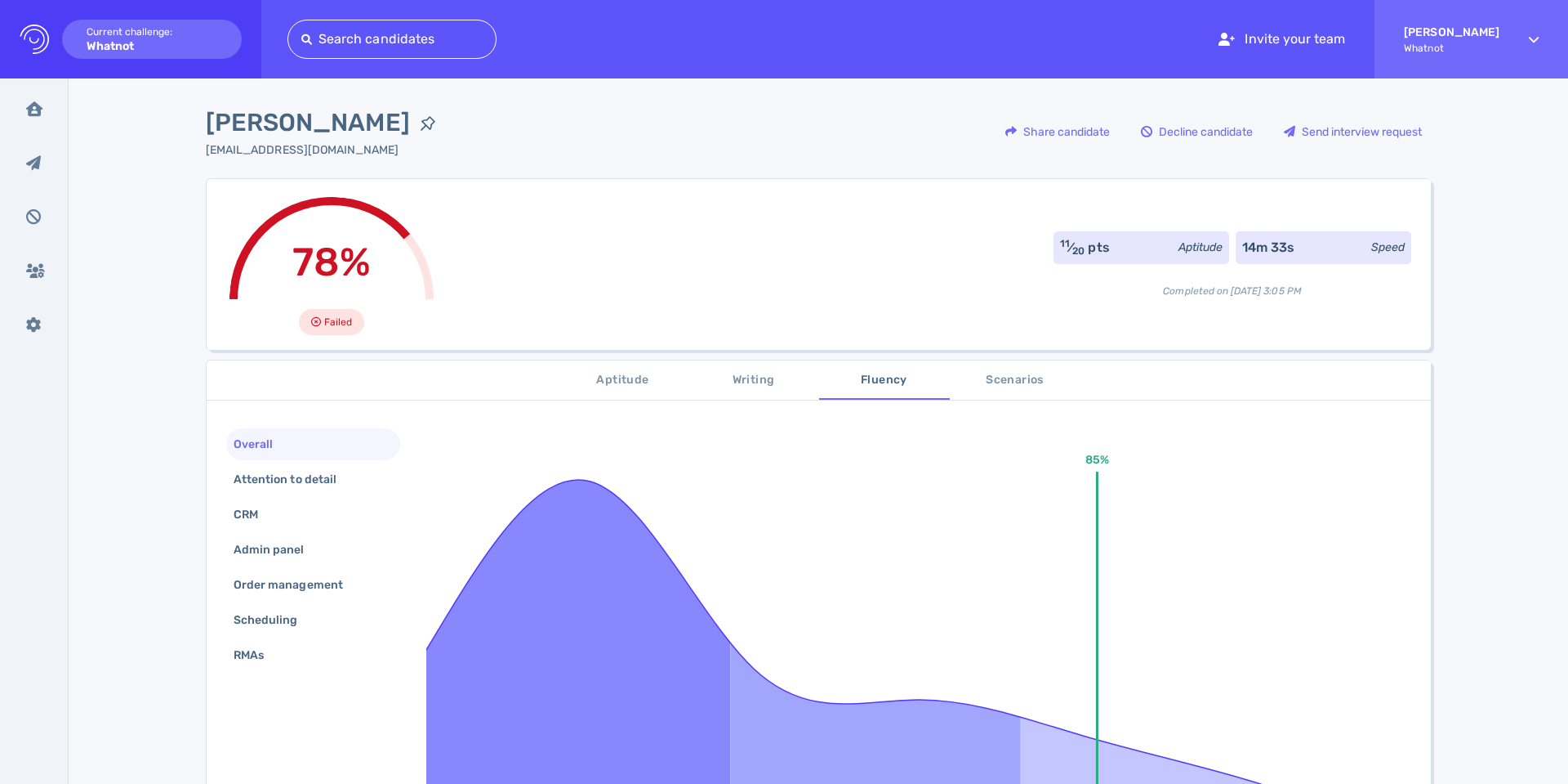
click at [969, 380] on span "Scenarios" at bounding box center [1015, 380] width 111 height 21
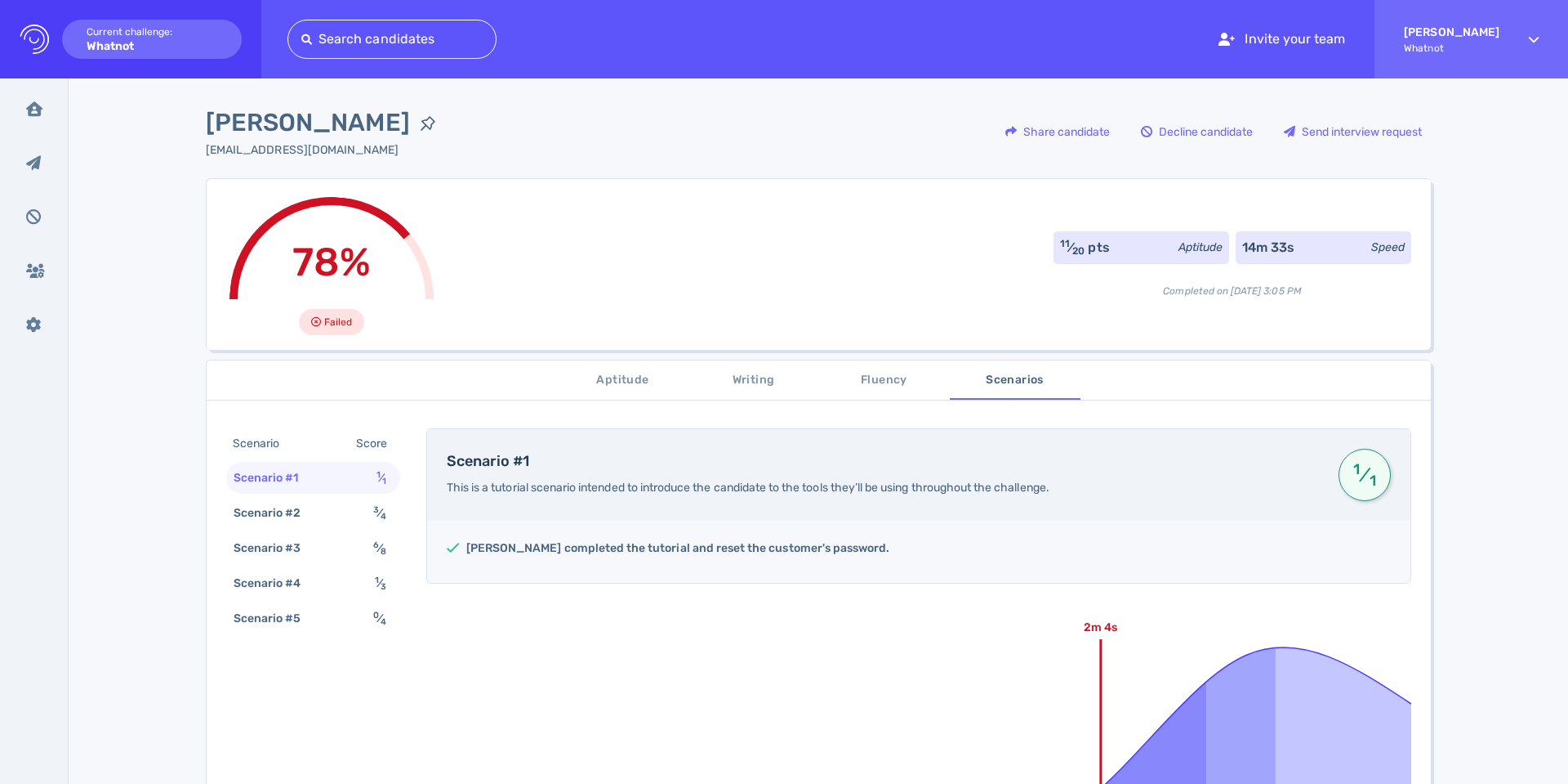
click at [886, 382] on span "Fluency" at bounding box center [884, 380] width 111 height 21
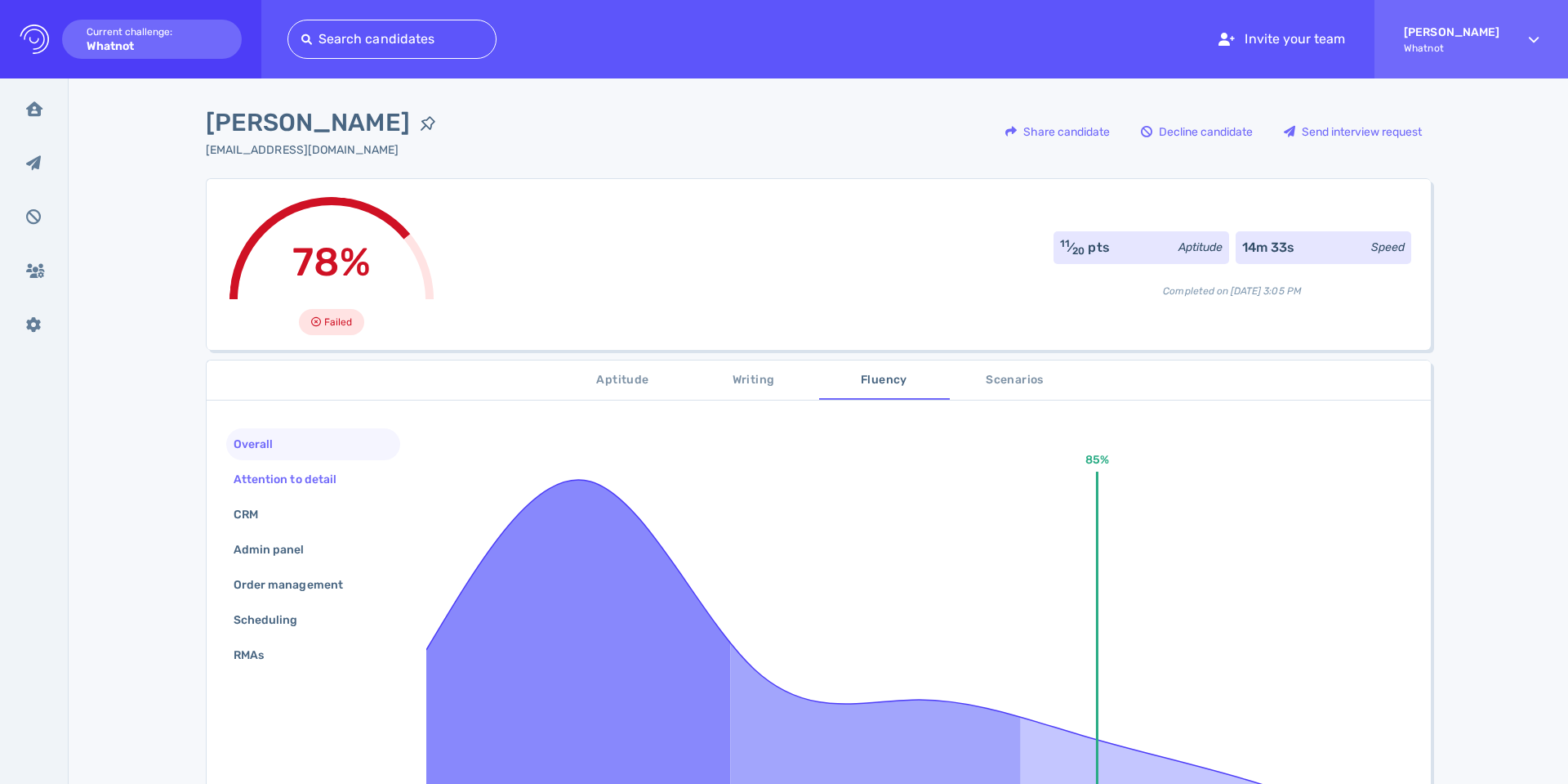
click at [276, 492] on div "Attention to detail" at bounding box center [314, 478] width 174 height 31
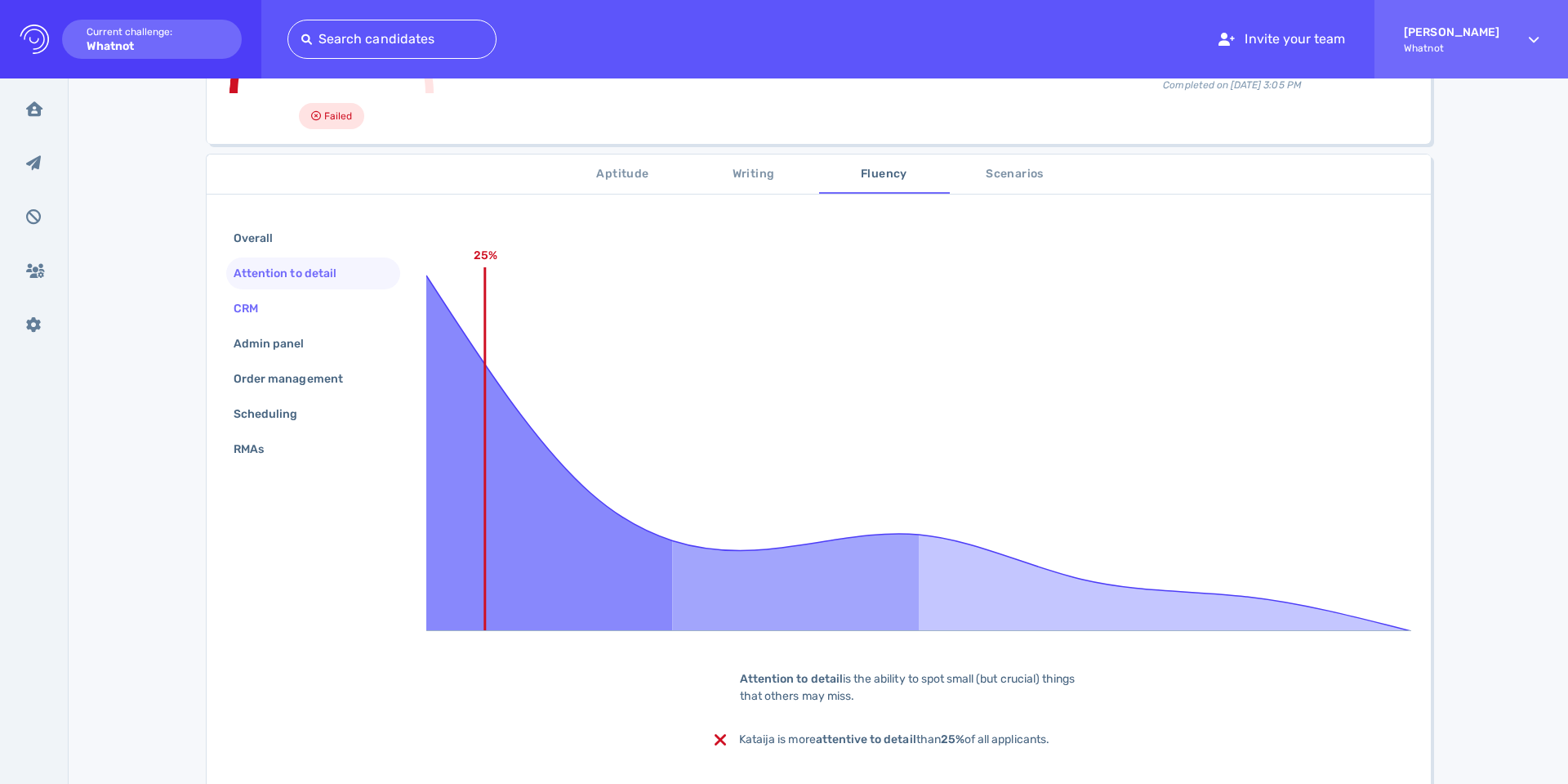
scroll to position [204, 0]
click at [231, 381] on div "Order management" at bounding box center [296, 380] width 132 height 23
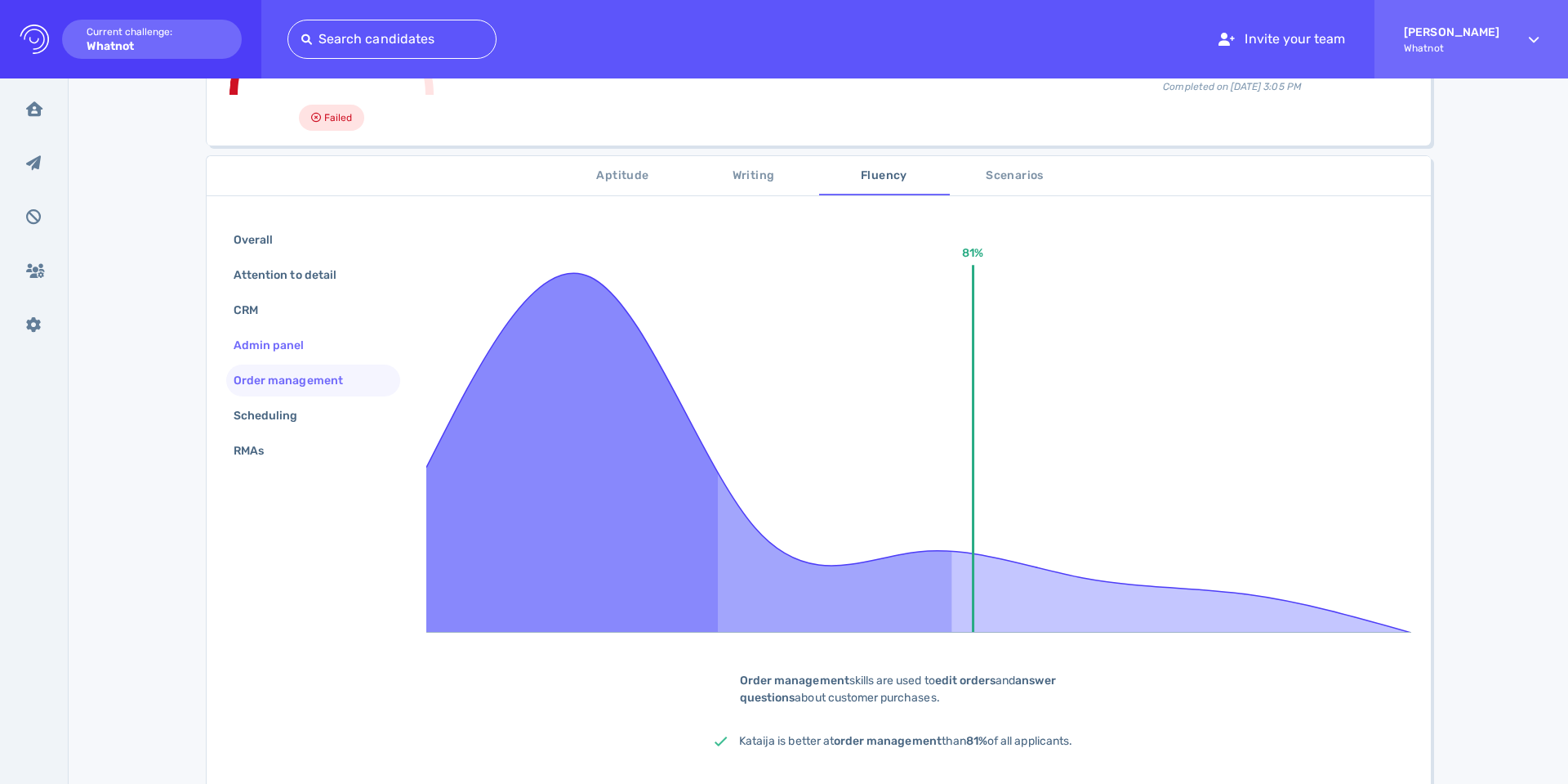
click at [237, 349] on div "Admin panel" at bounding box center [277, 345] width 94 height 23
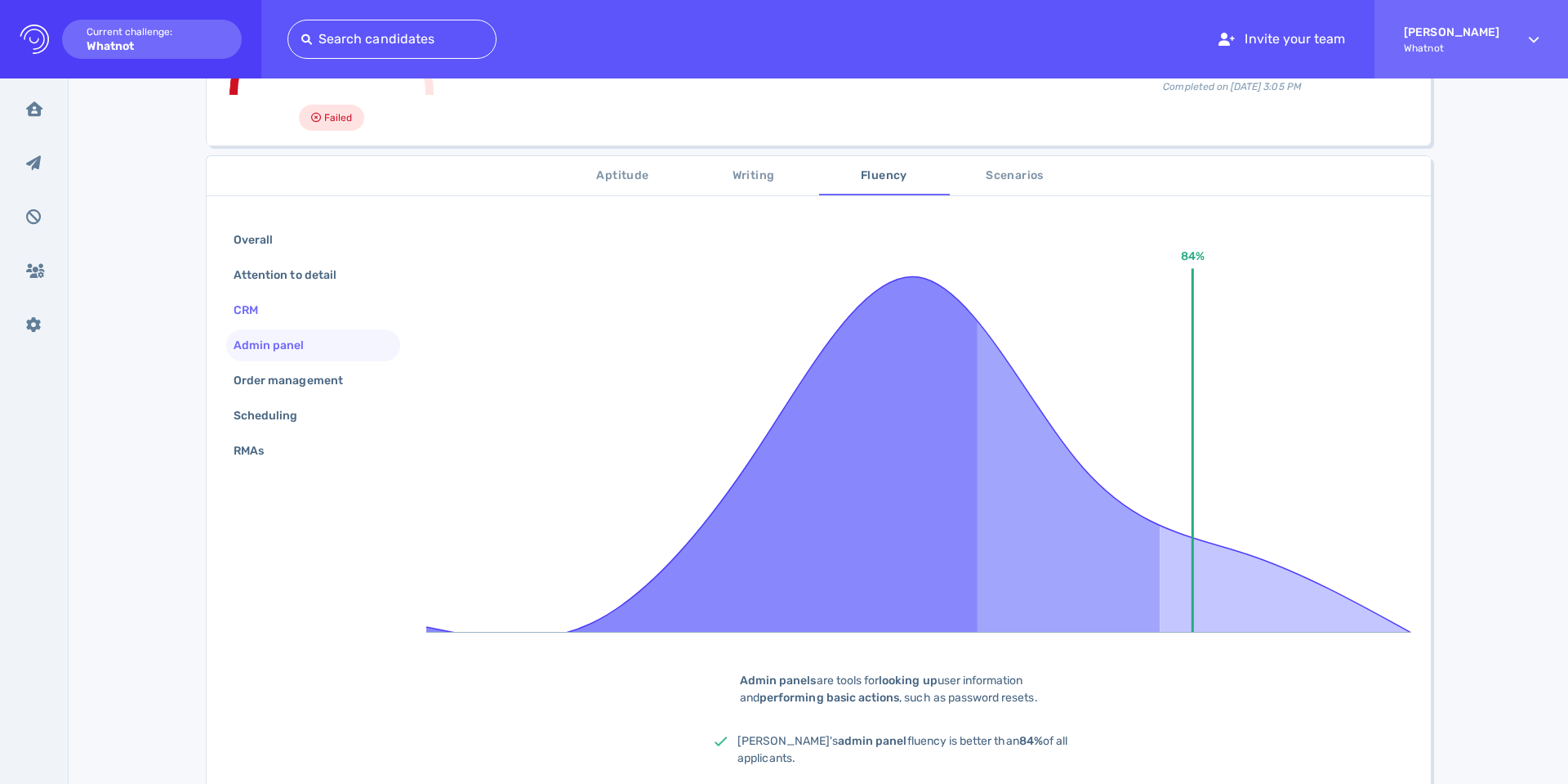
click at [240, 295] on div "CRM" at bounding box center [314, 309] width 174 height 31
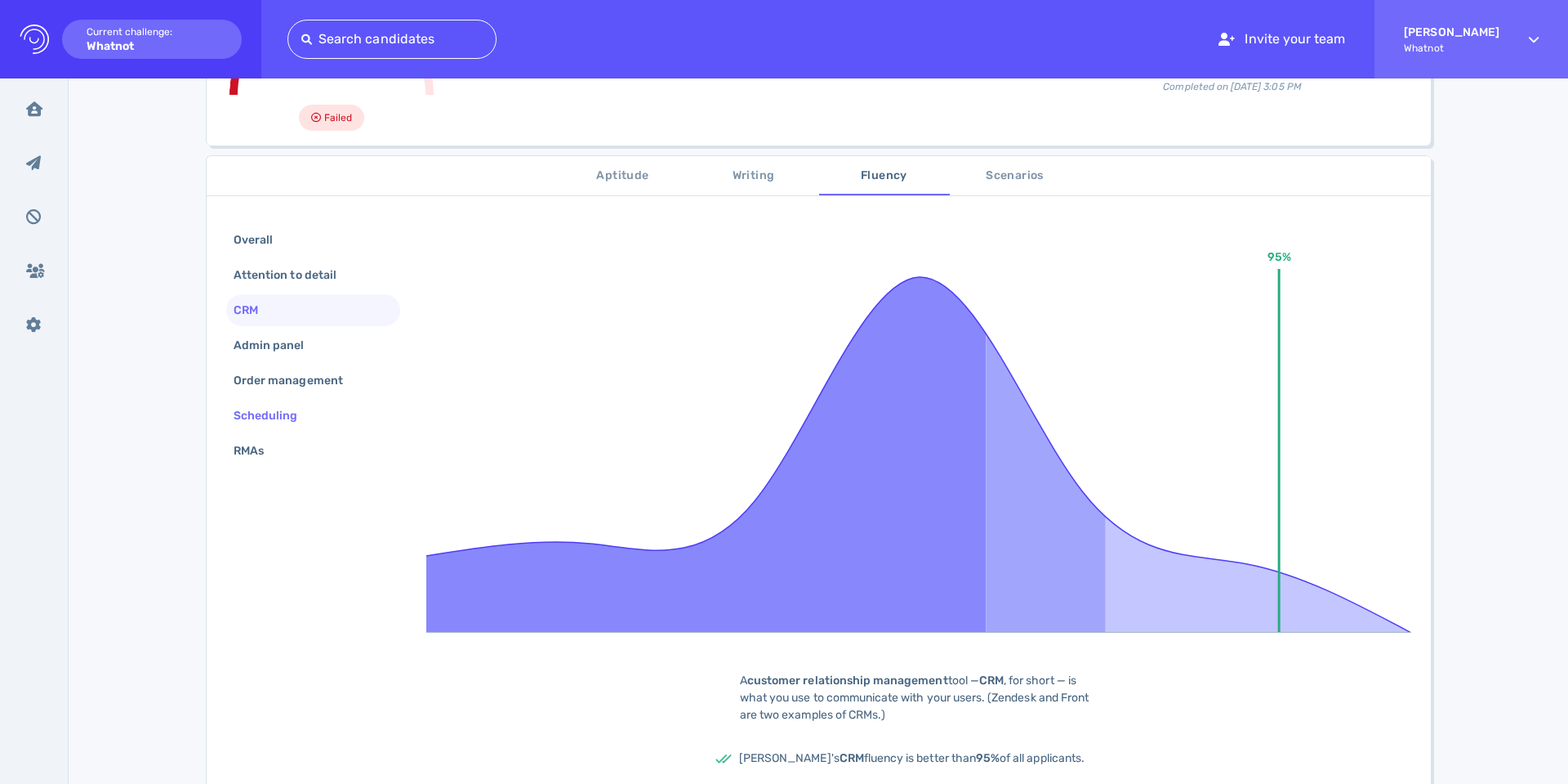
click at [276, 399] on div "Scheduling" at bounding box center [314, 414] width 174 height 31
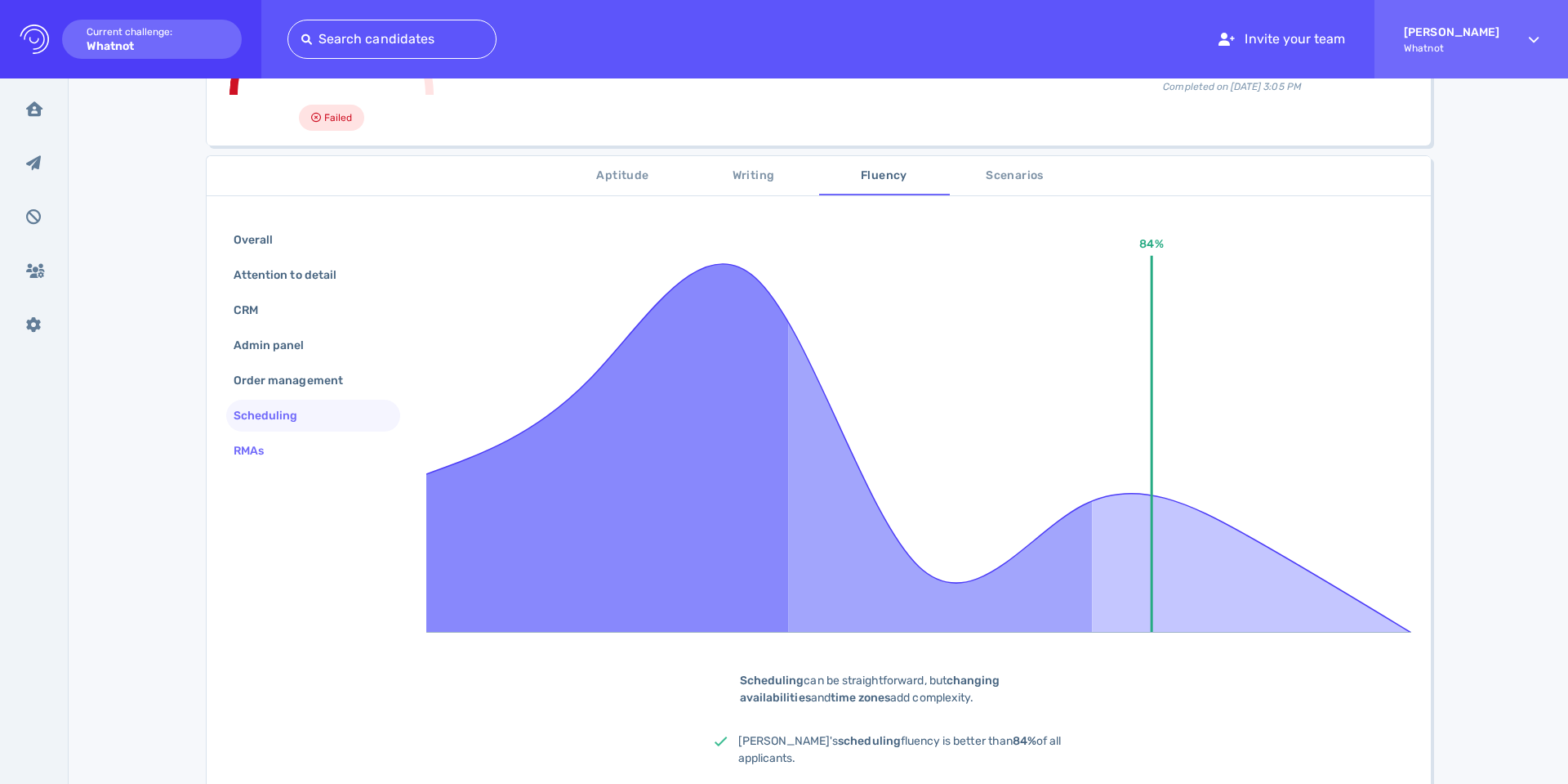
click at [258, 459] on div "RMAs" at bounding box center [256, 450] width 53 height 23
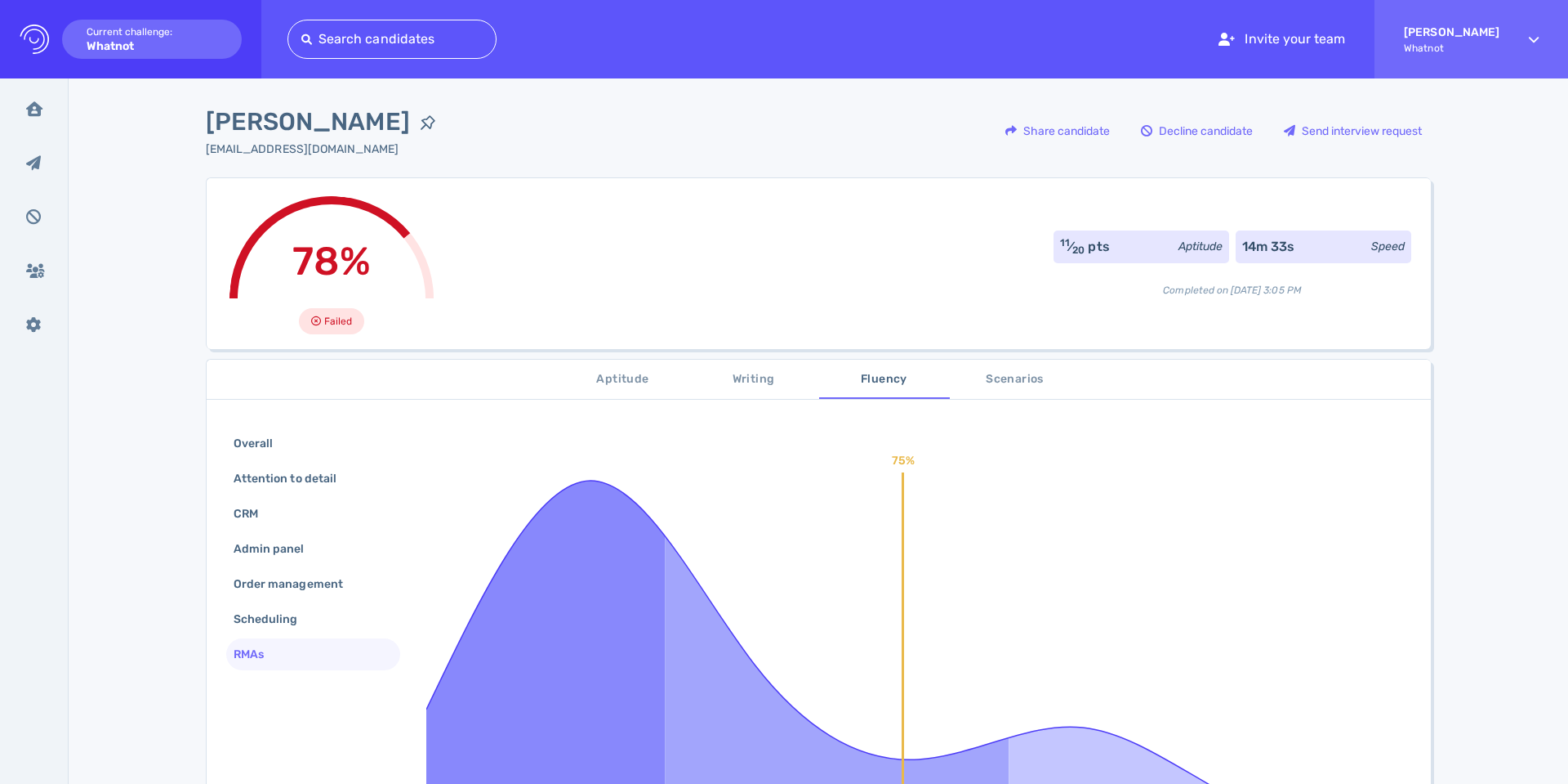
scroll to position [0, 0]
click at [226, 443] on div "Overall" at bounding box center [314, 443] width 174 height 31
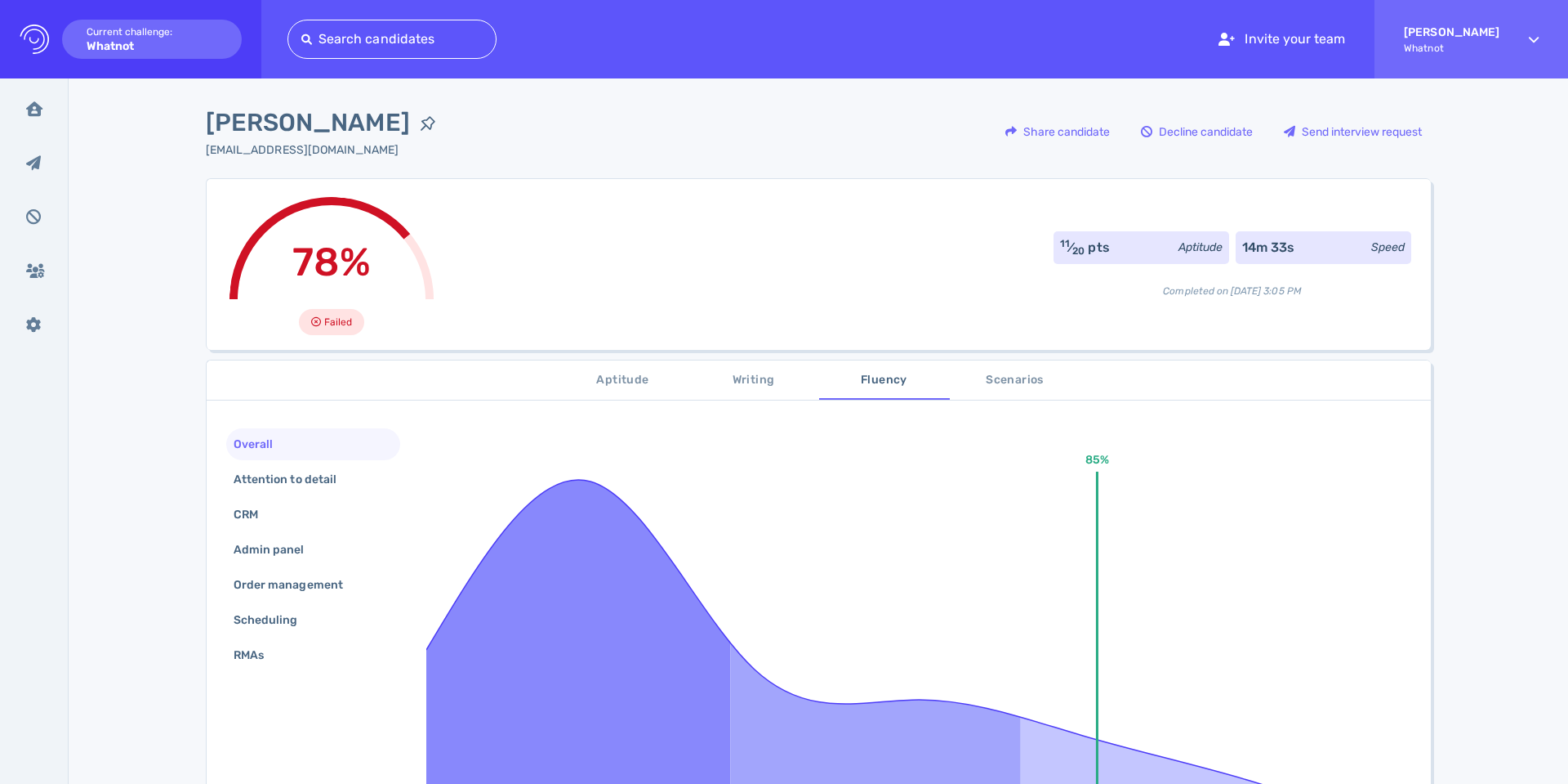
click at [599, 385] on span "Aptitude" at bounding box center [624, 380] width 111 height 21
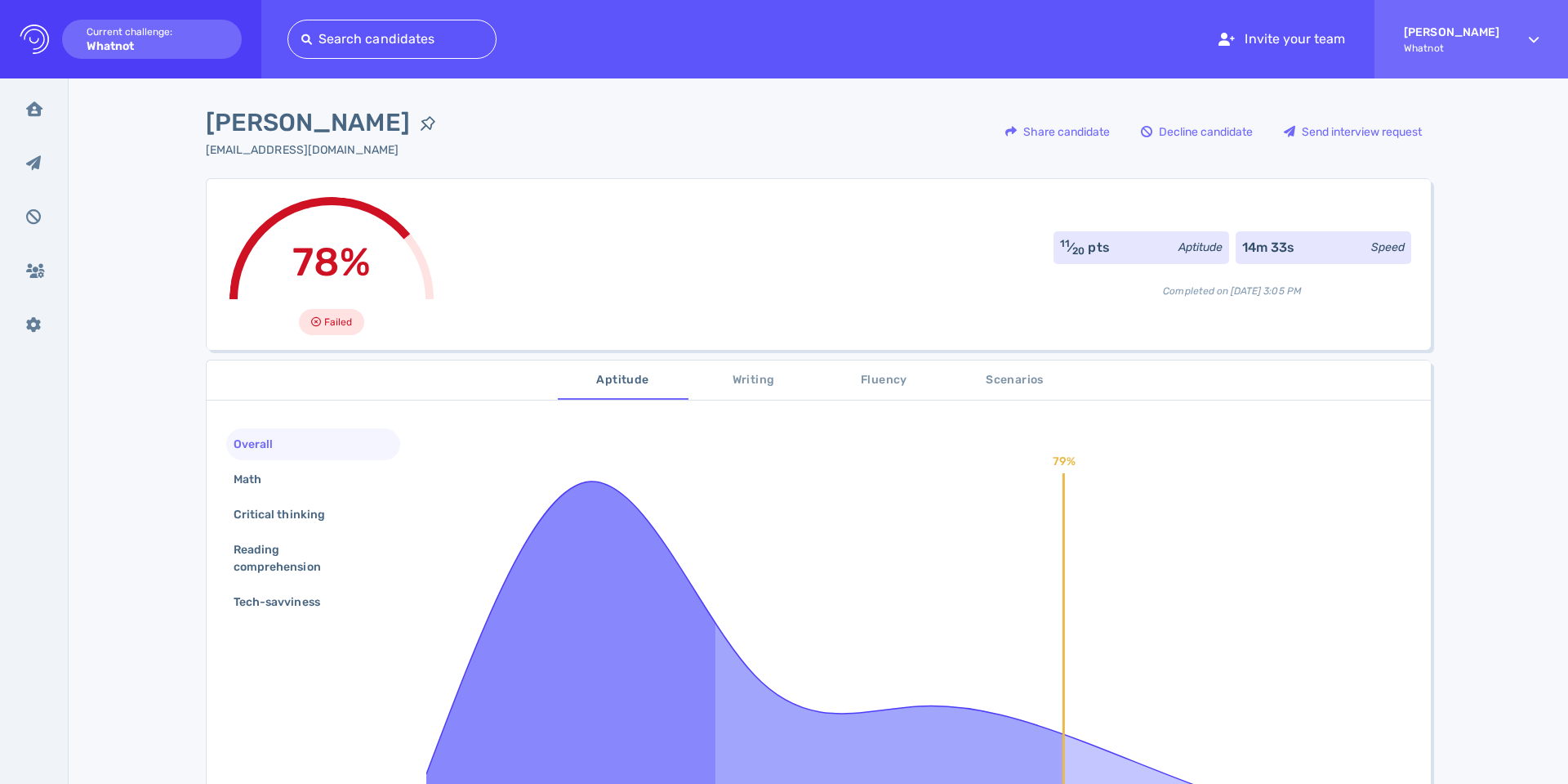
click at [731, 381] on span "Writing" at bounding box center [754, 380] width 111 height 21
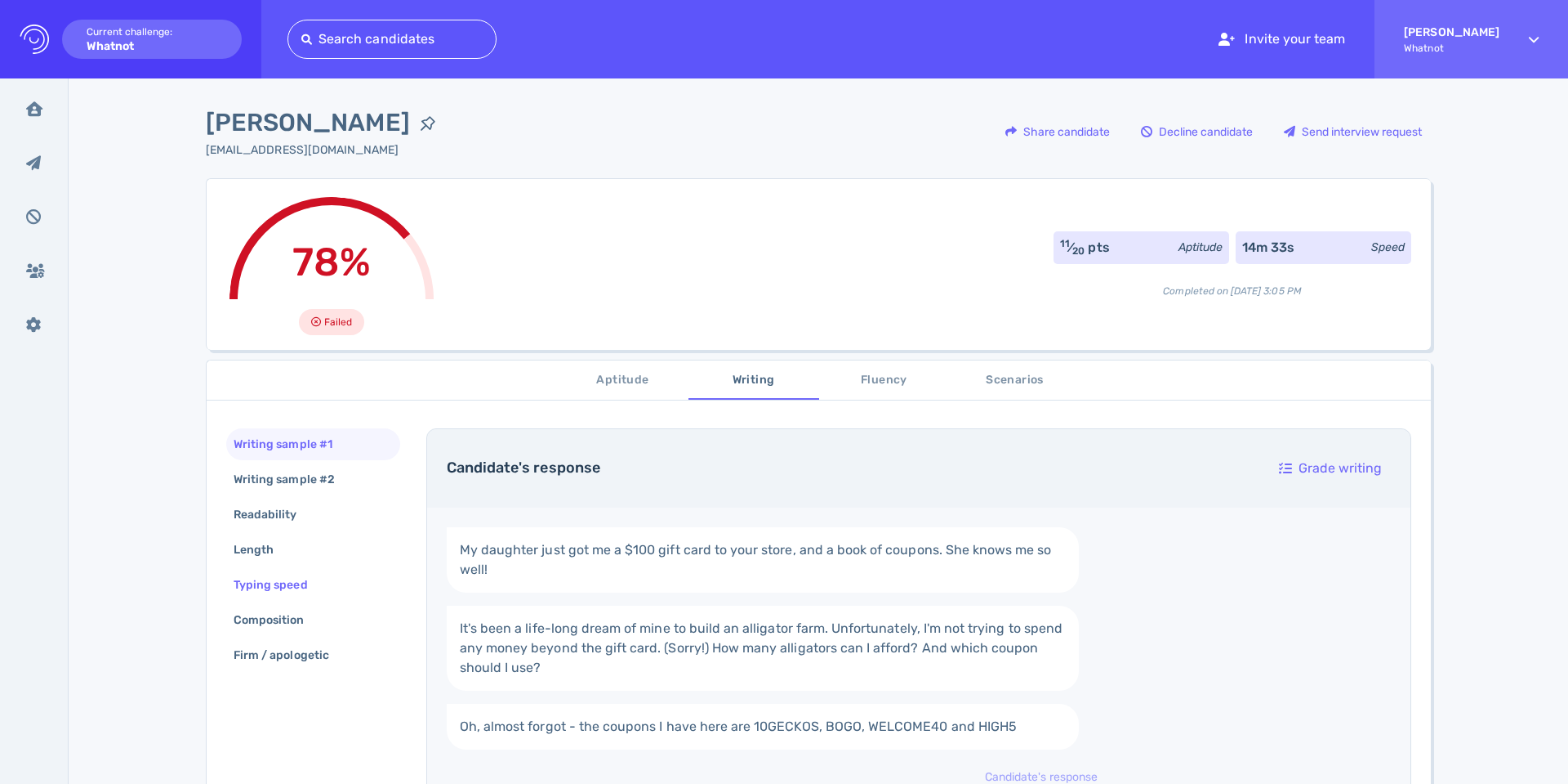
click at [276, 584] on div "Typing speed" at bounding box center [279, 584] width 97 height 23
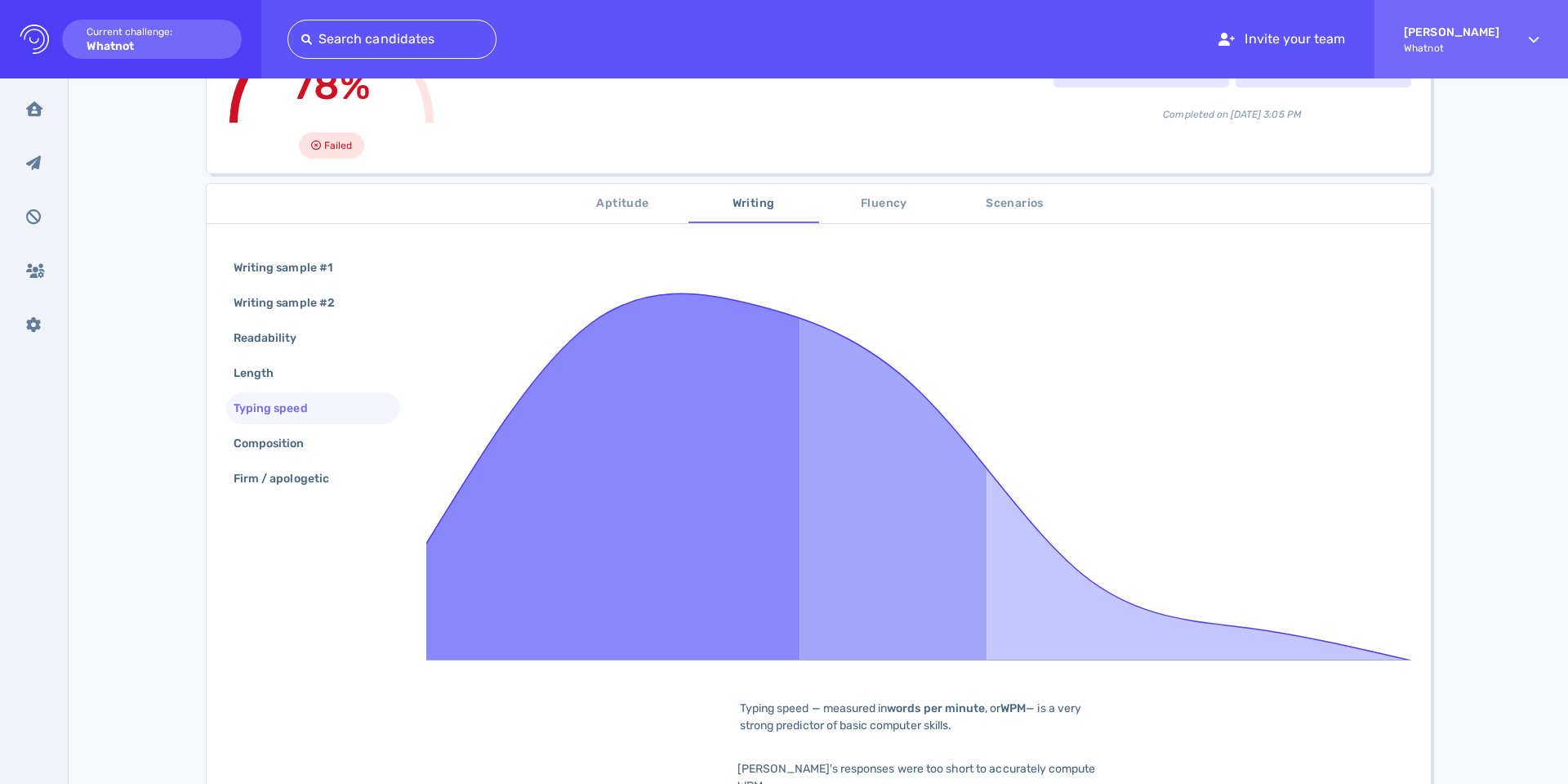
scroll to position [192, 0]
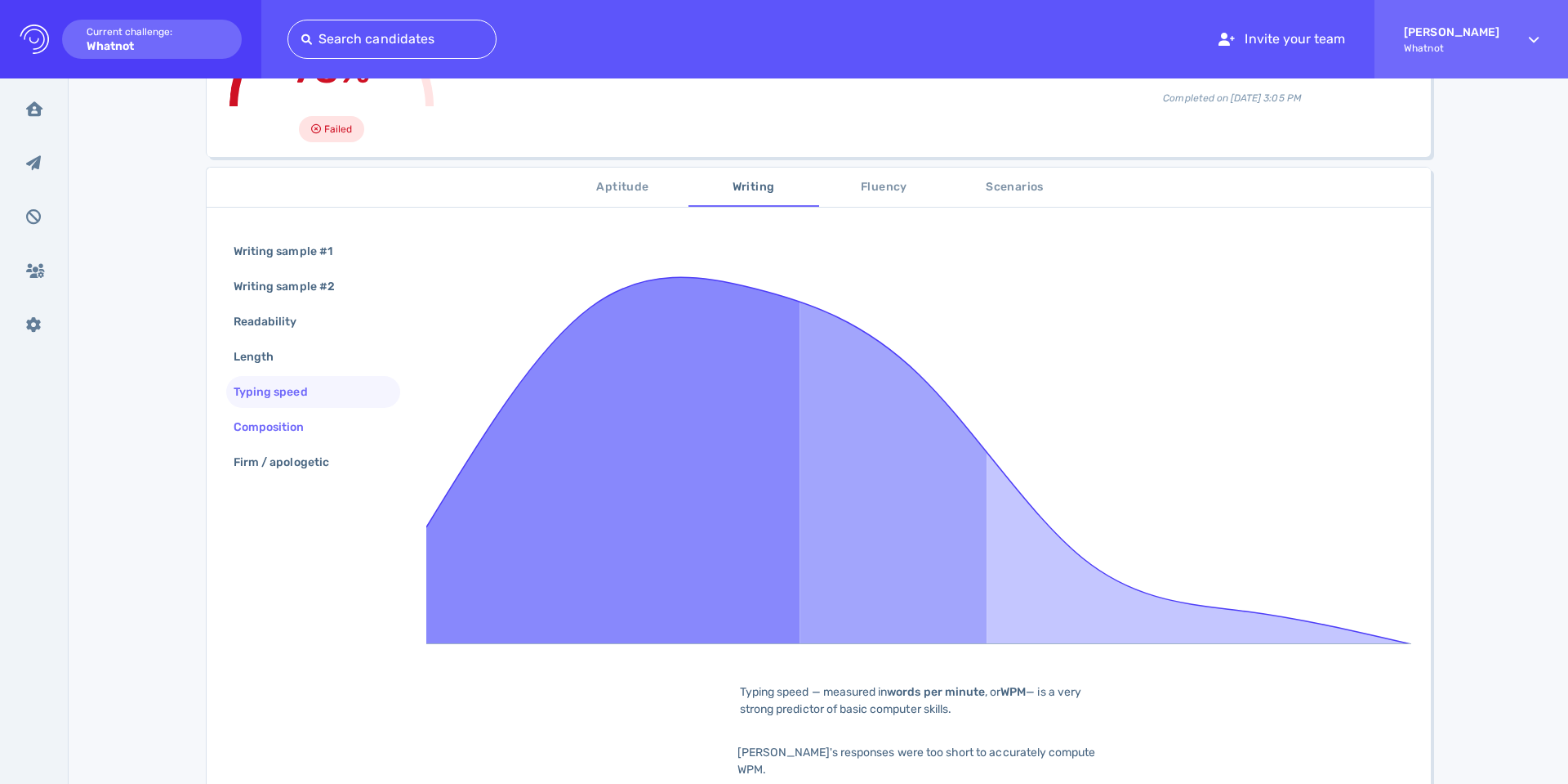
click at [282, 432] on div "Composition" at bounding box center [277, 427] width 94 height 23
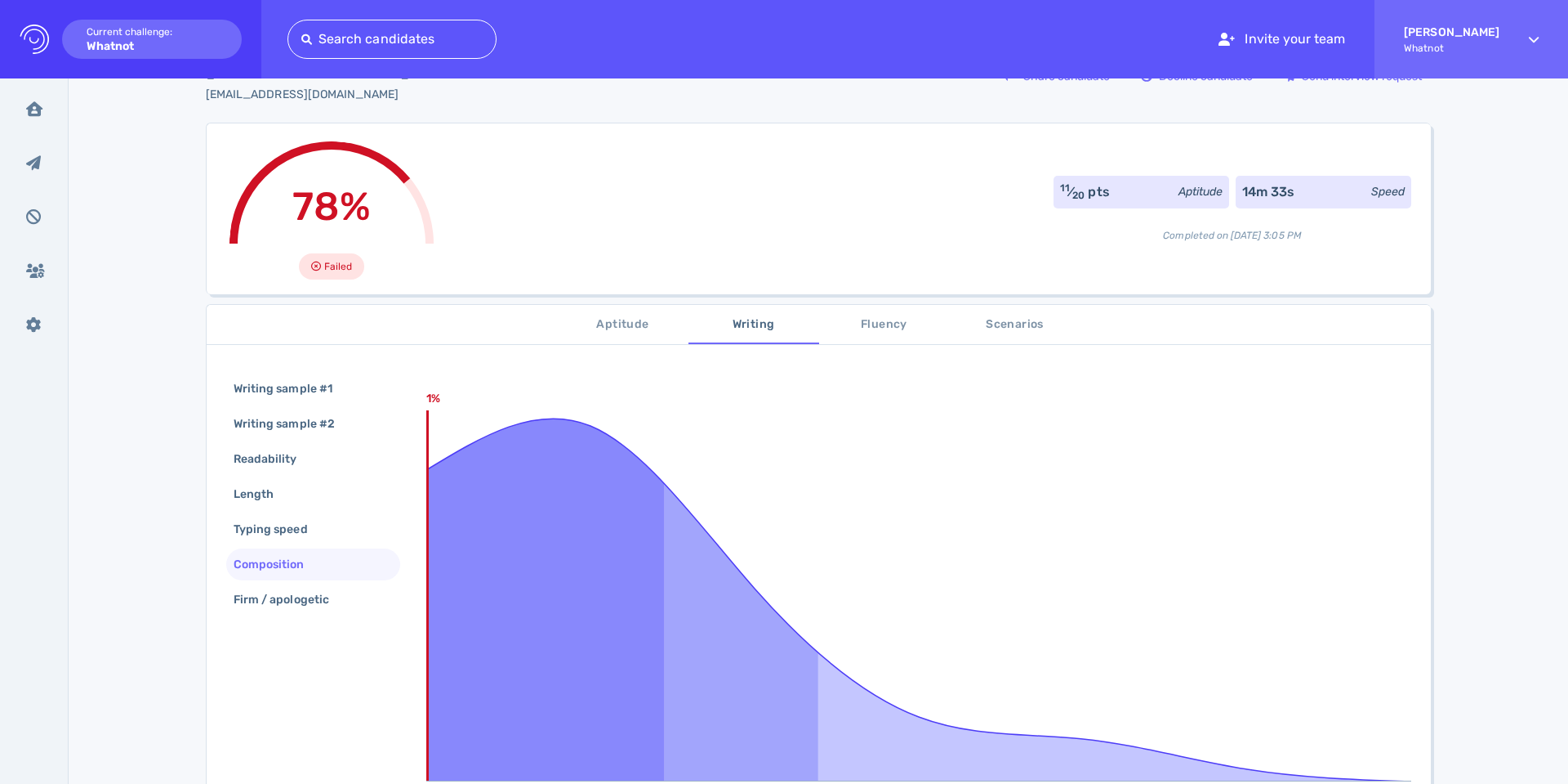
scroll to position [0, 0]
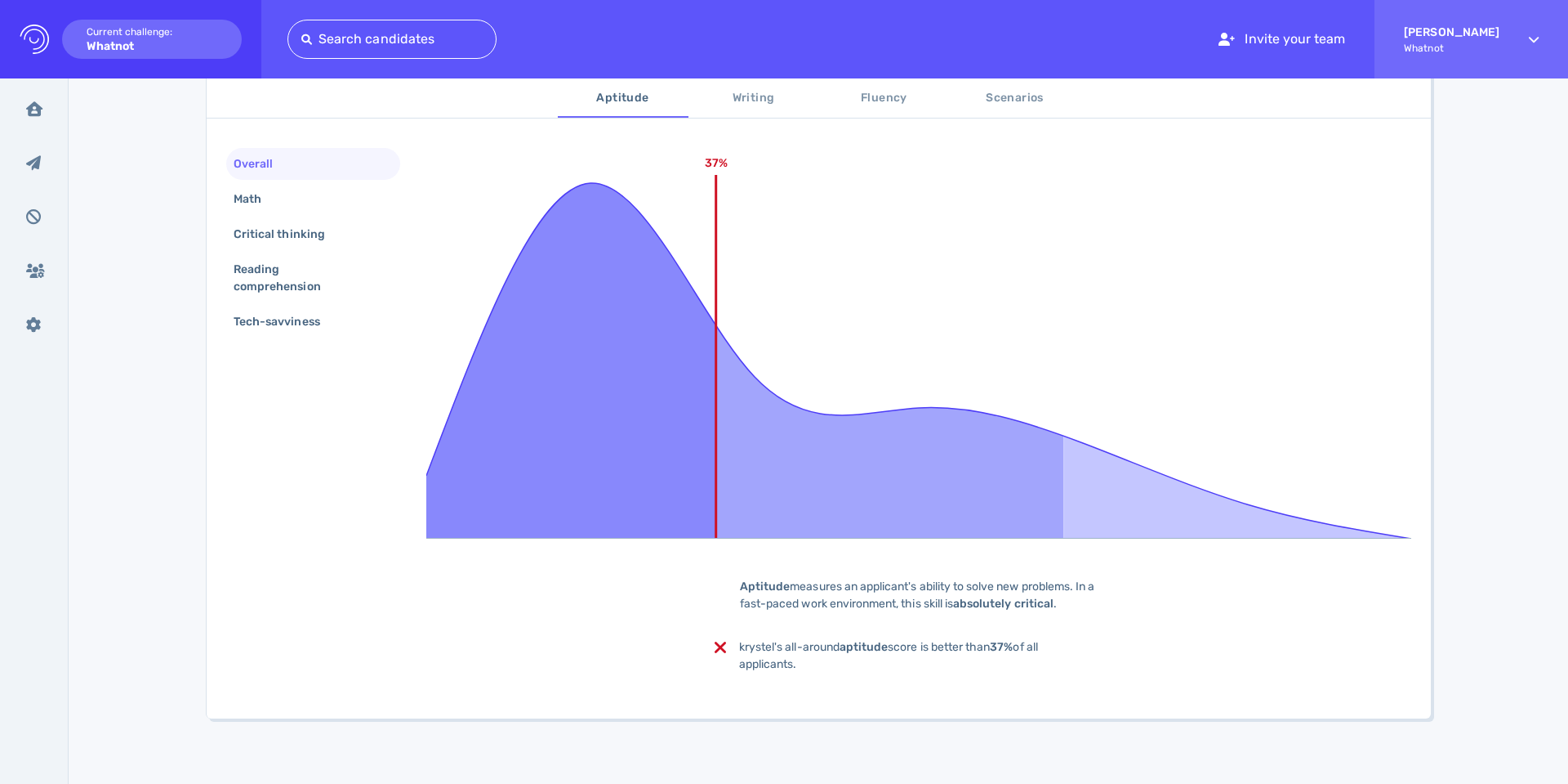
scroll to position [297, 0]
click at [231, 204] on div "Math" at bounding box center [255, 199] width 50 height 23
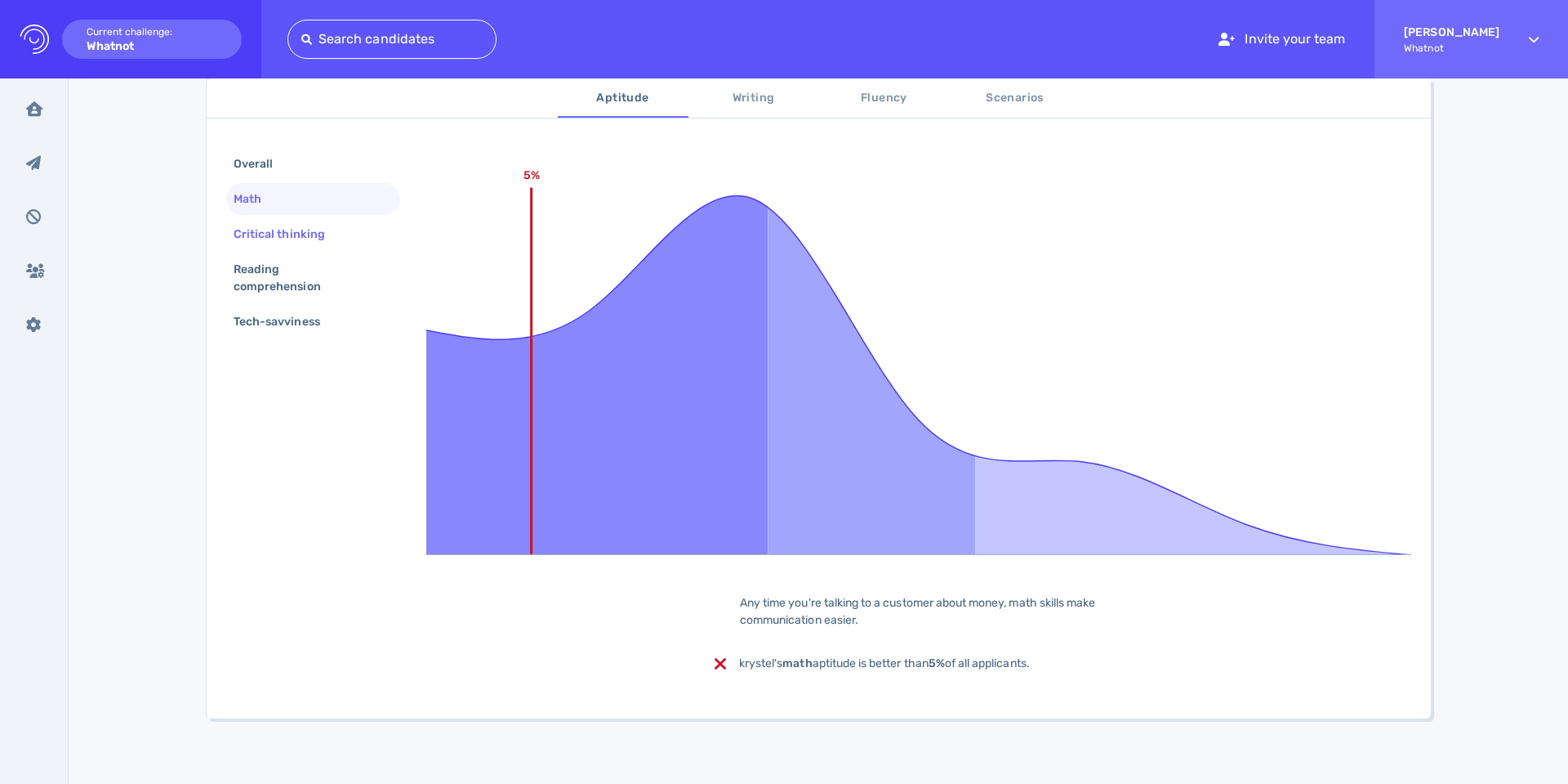
click at [266, 233] on div "Critical thinking" at bounding box center [287, 234] width 114 height 23
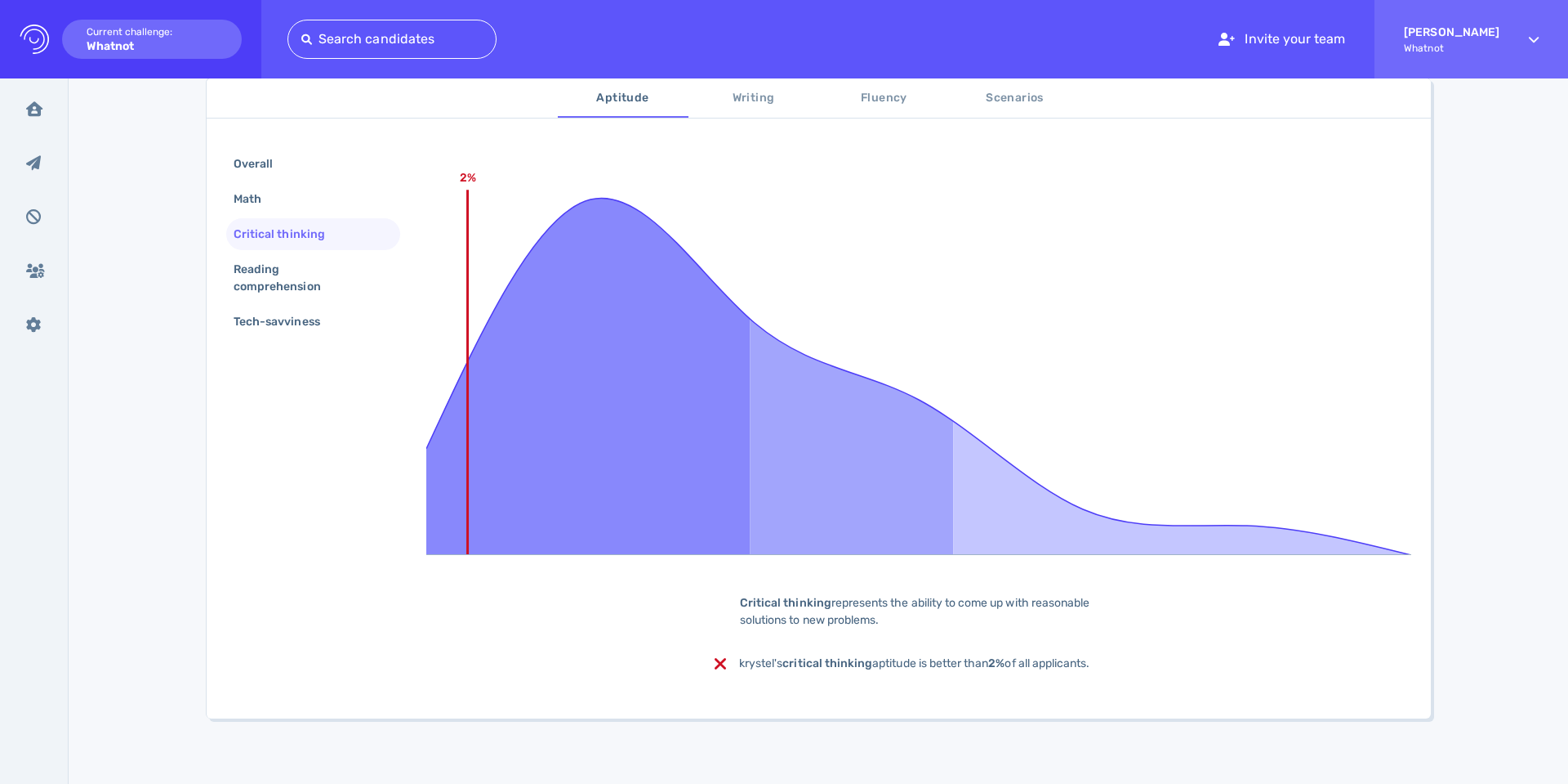
scroll to position [247, 0]
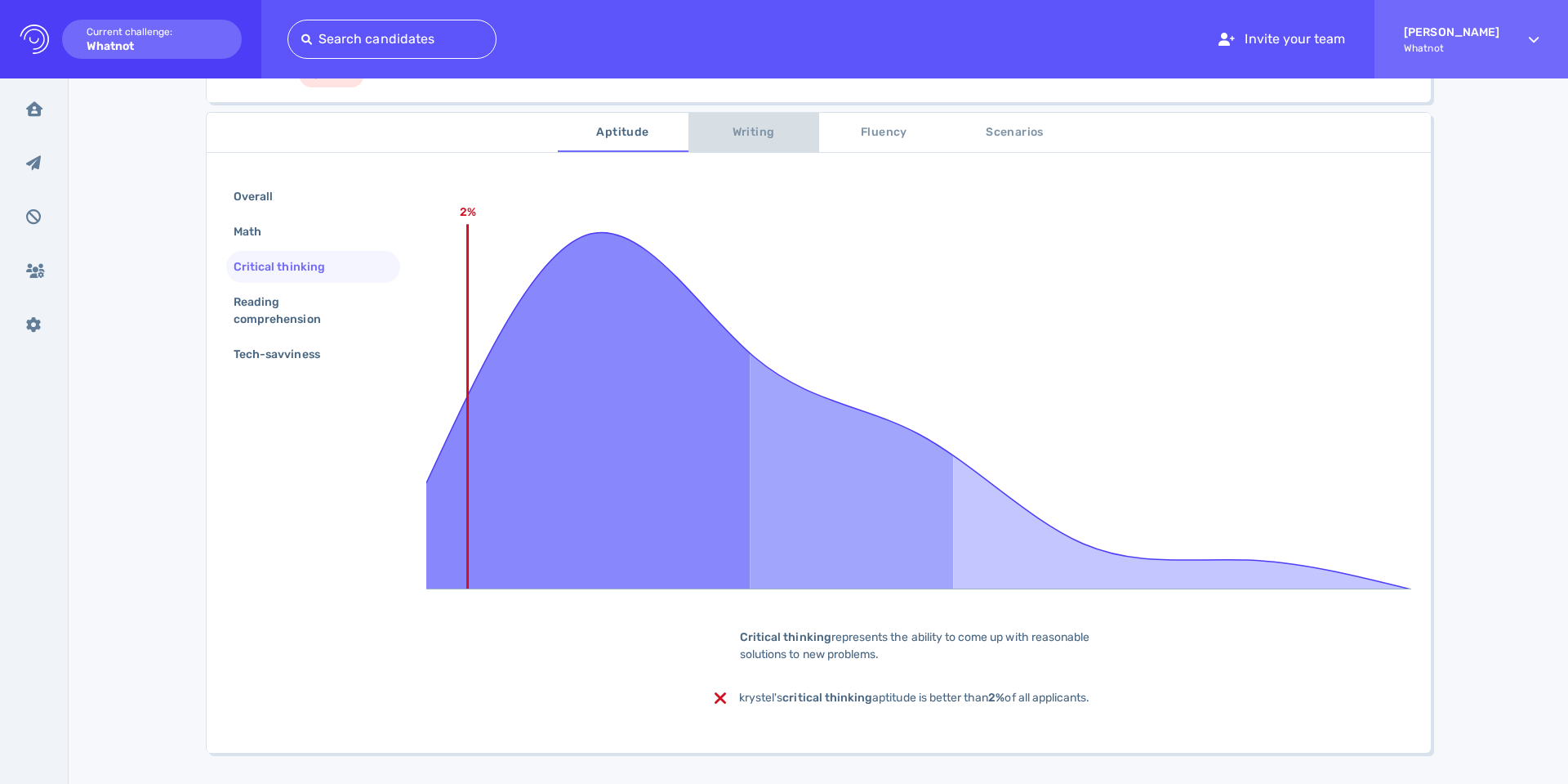
click at [710, 127] on span "Writing" at bounding box center [754, 132] width 111 height 21
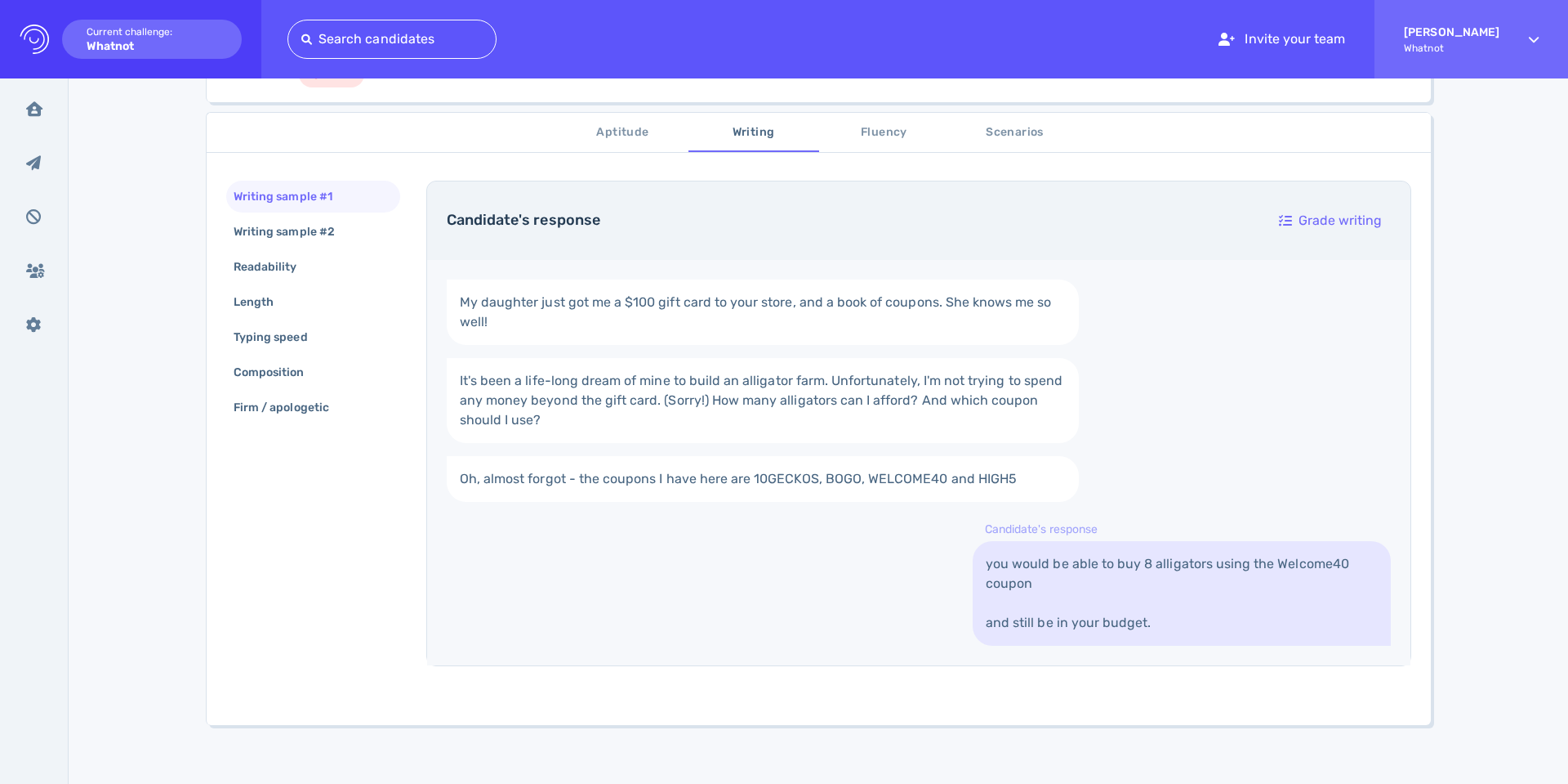
click at [852, 124] on span "Fluency" at bounding box center [884, 132] width 111 height 21
